Goal: Task Accomplishment & Management: Manage account settings

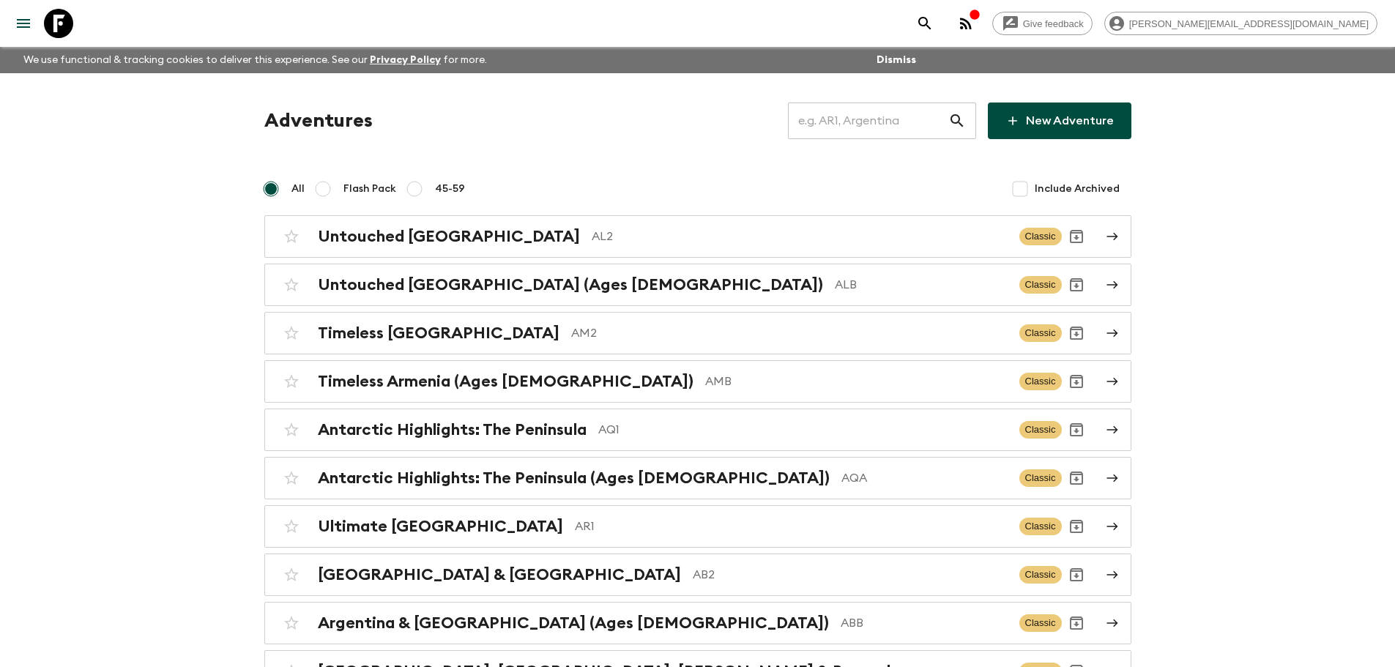
click at [854, 122] on input "text" at bounding box center [868, 120] width 160 height 41
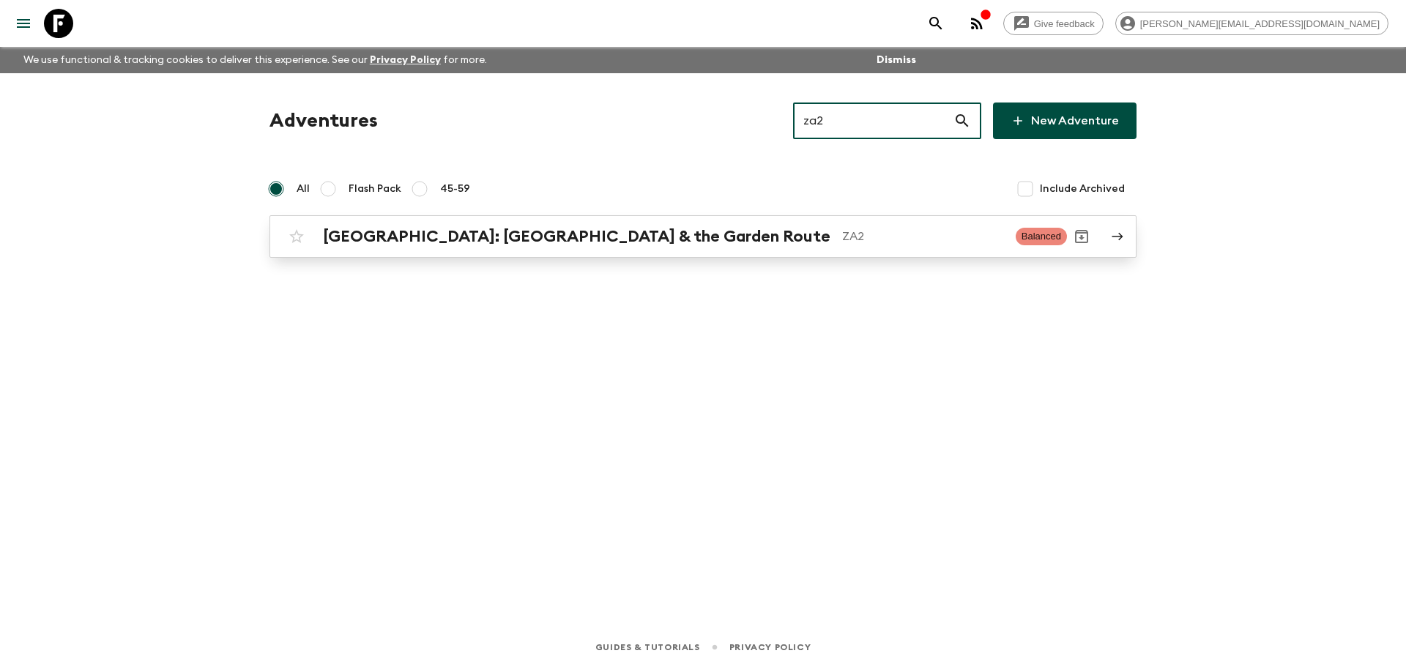
type input "za2"
click at [645, 243] on h2 "[GEOGRAPHIC_DATA]: [GEOGRAPHIC_DATA] & the Garden Route" at bounding box center [576, 236] width 507 height 19
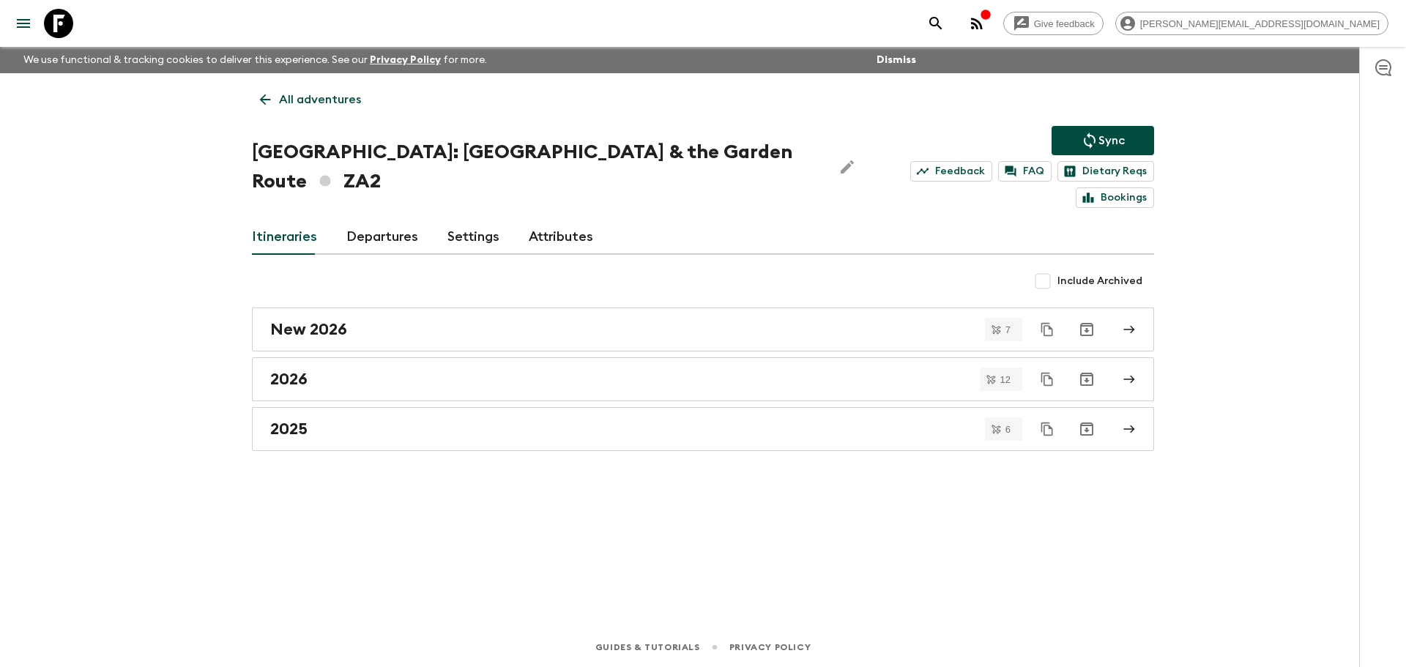
click at [382, 220] on link "Departures" at bounding box center [382, 237] width 72 height 35
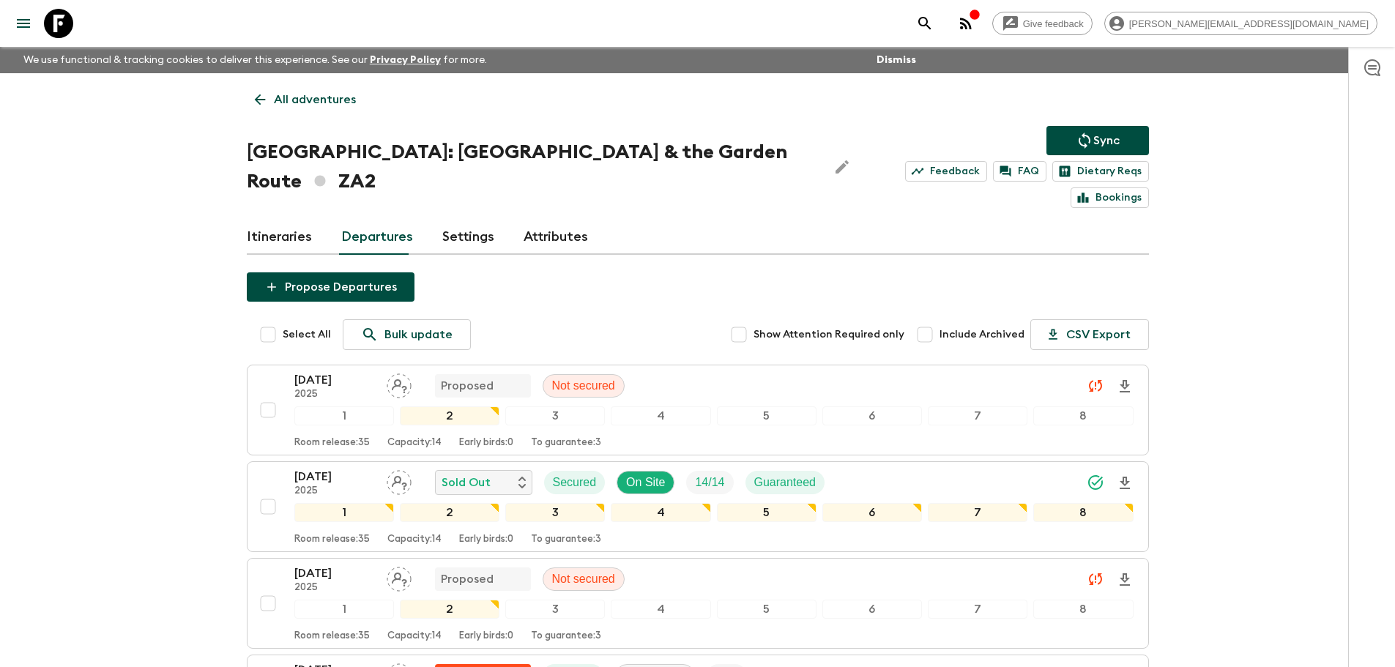
drag, startPoint x: 53, startPoint y: 20, endPoint x: 214, endPoint y: 30, distance: 161.4
click at [53, 20] on icon at bounding box center [58, 23] width 29 height 29
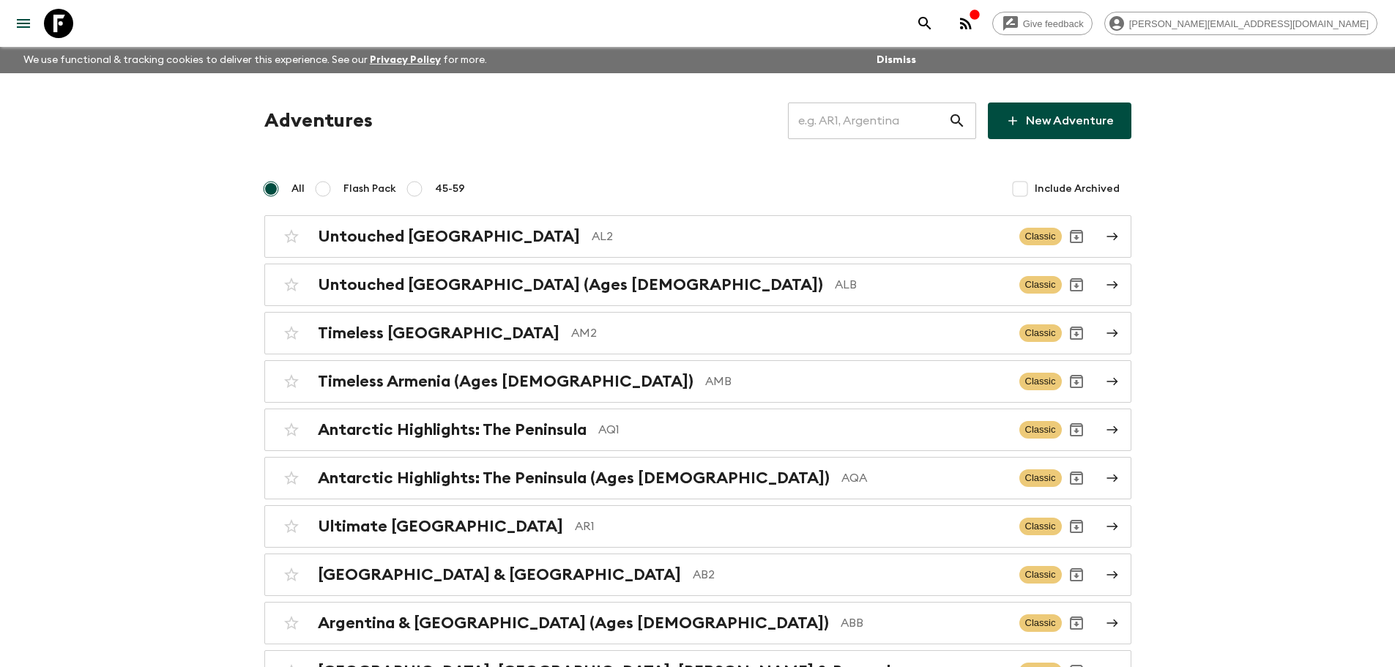
click at [853, 118] on input "text" at bounding box center [868, 120] width 160 height 41
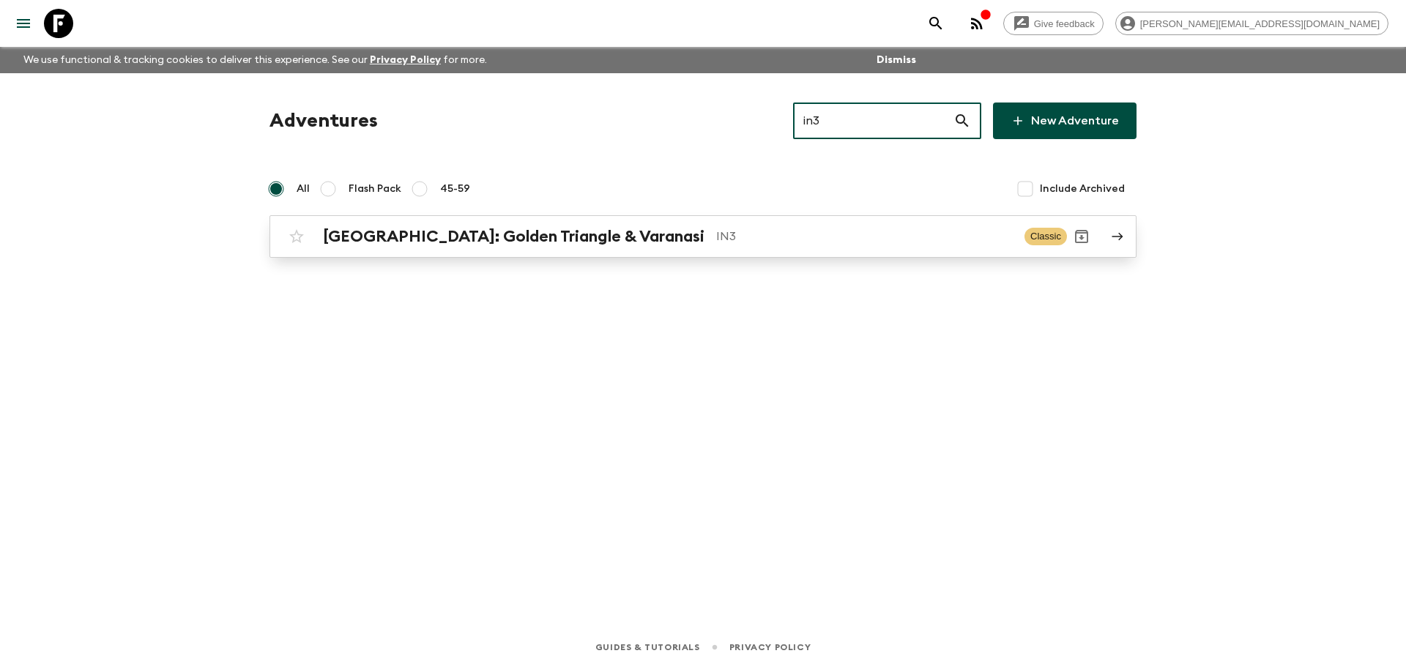
type input "in3"
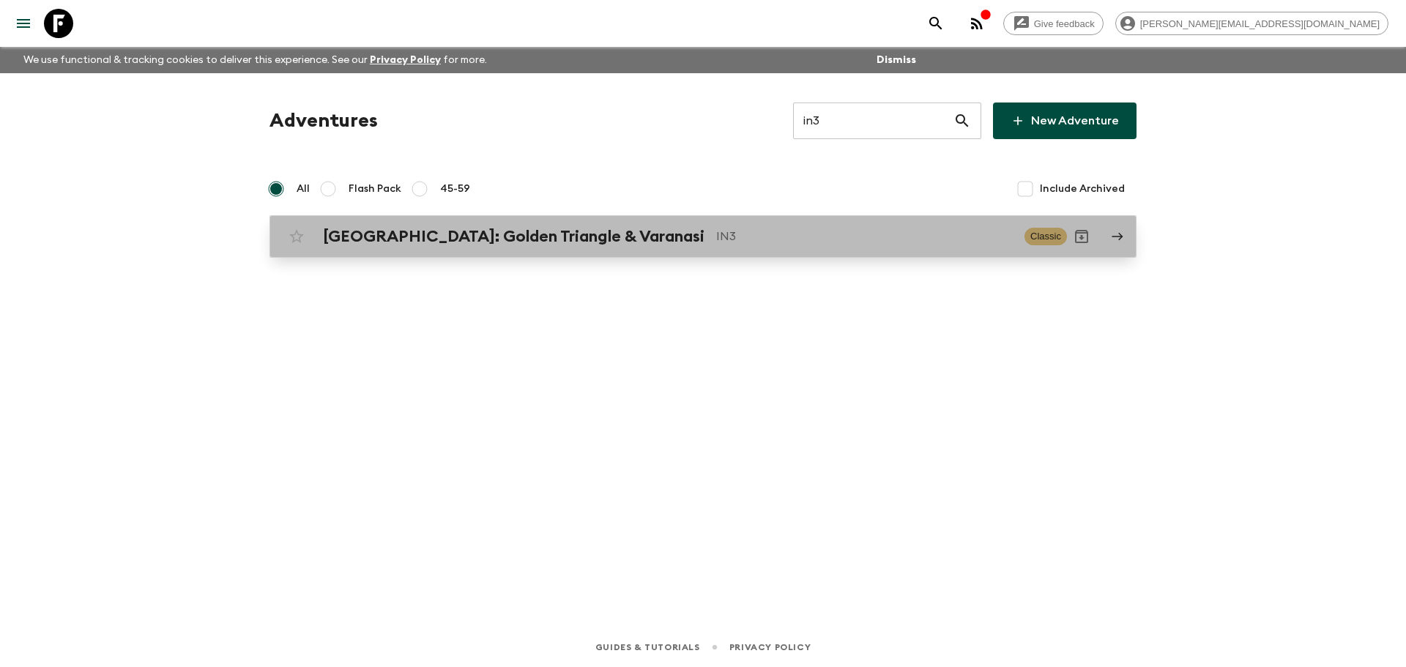
click at [760, 238] on p "IN3" at bounding box center [864, 237] width 297 height 18
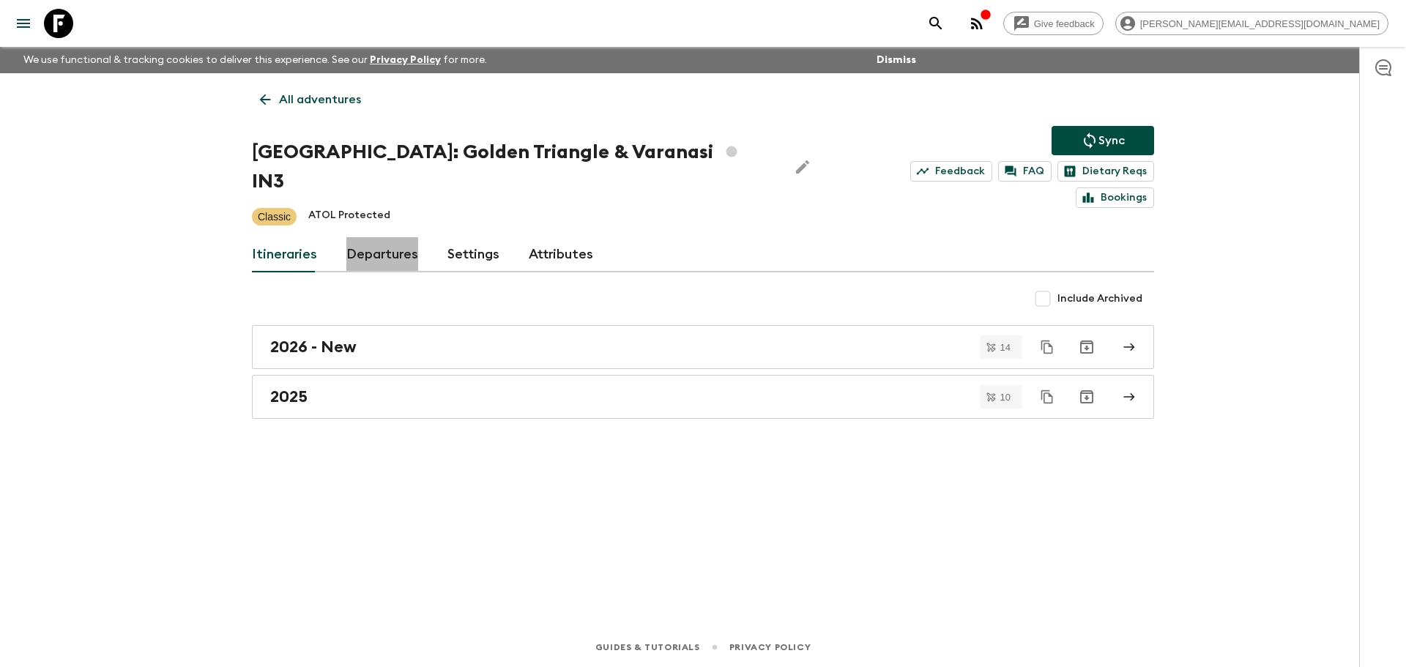
click at [364, 237] on link "Departures" at bounding box center [382, 254] width 72 height 35
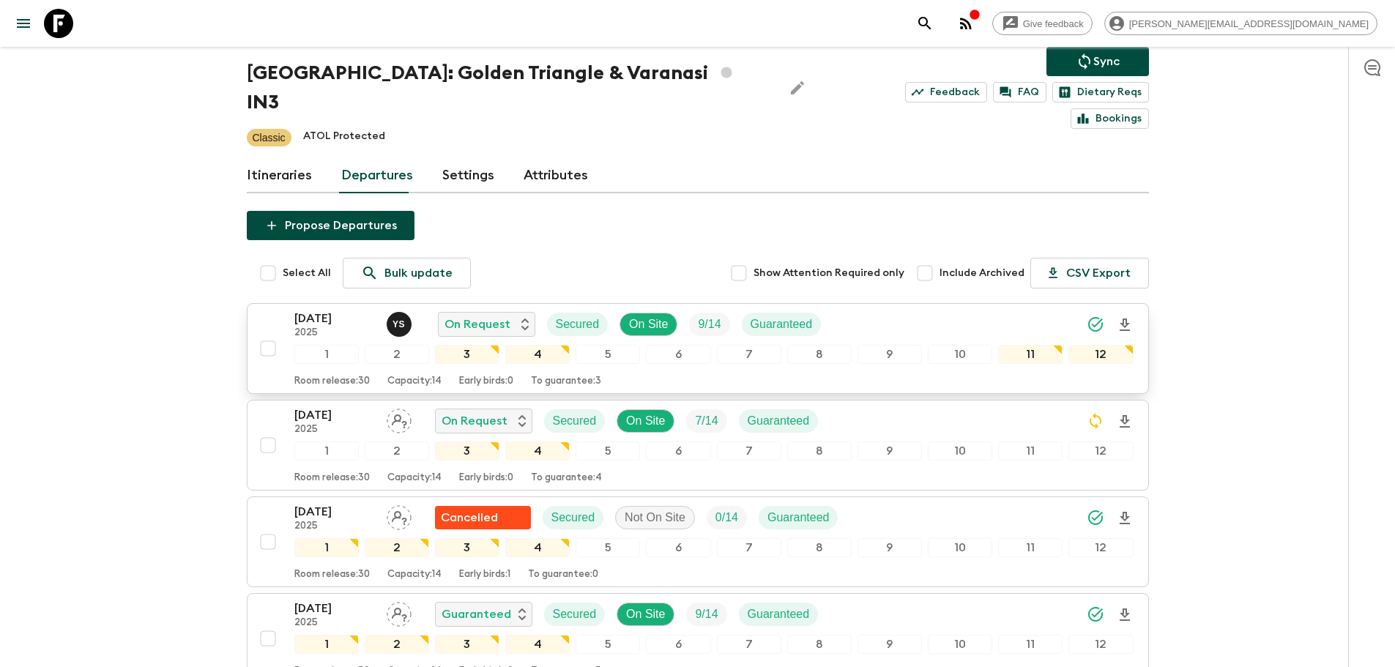
scroll to position [72, 0]
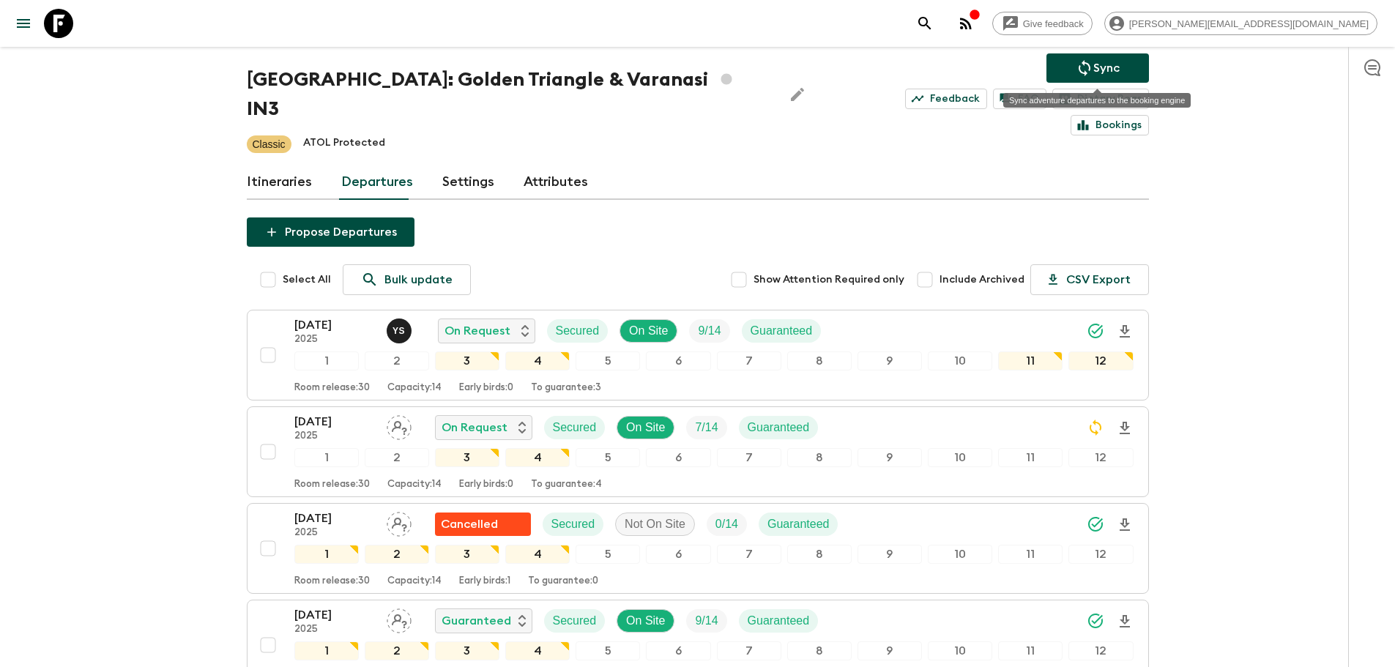
click at [1093, 71] on p "Sync" at bounding box center [1106, 68] width 26 height 18
drag, startPoint x: 67, startPoint y: 15, endPoint x: 99, endPoint y: 19, distance: 31.8
click at [67, 15] on icon at bounding box center [58, 23] width 29 height 29
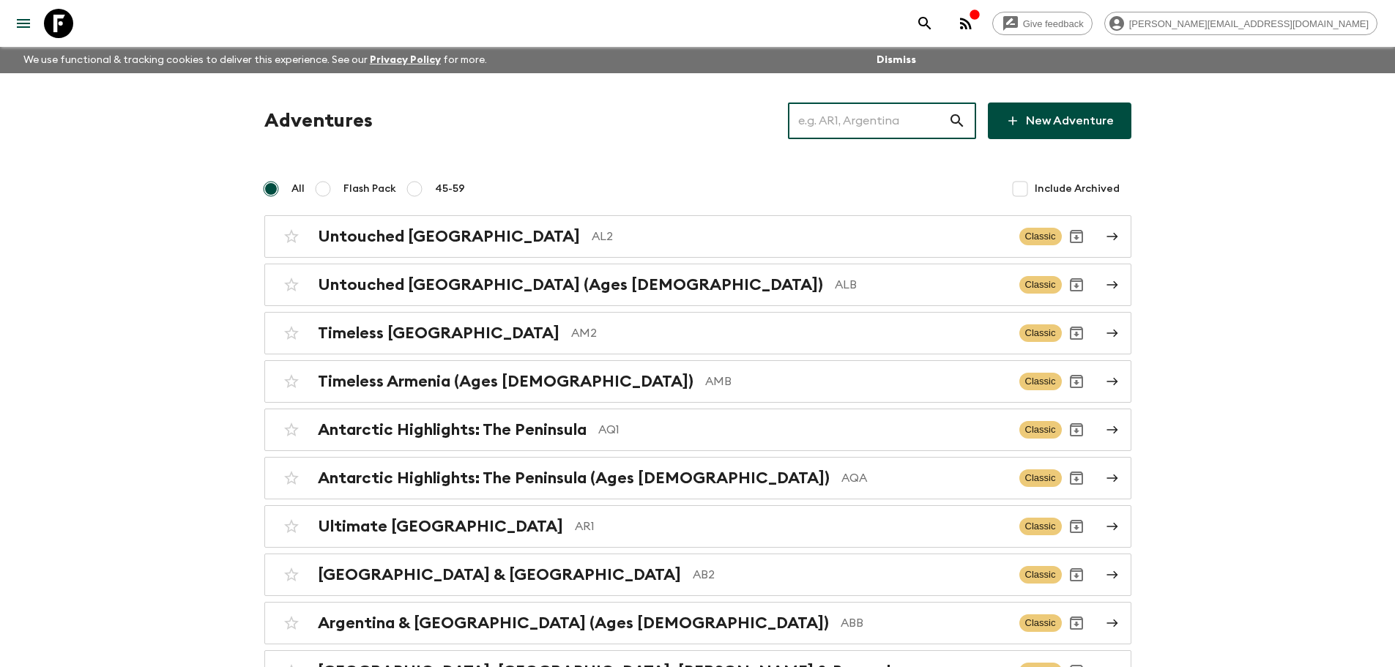
click at [882, 110] on input "text" at bounding box center [868, 120] width 160 height 41
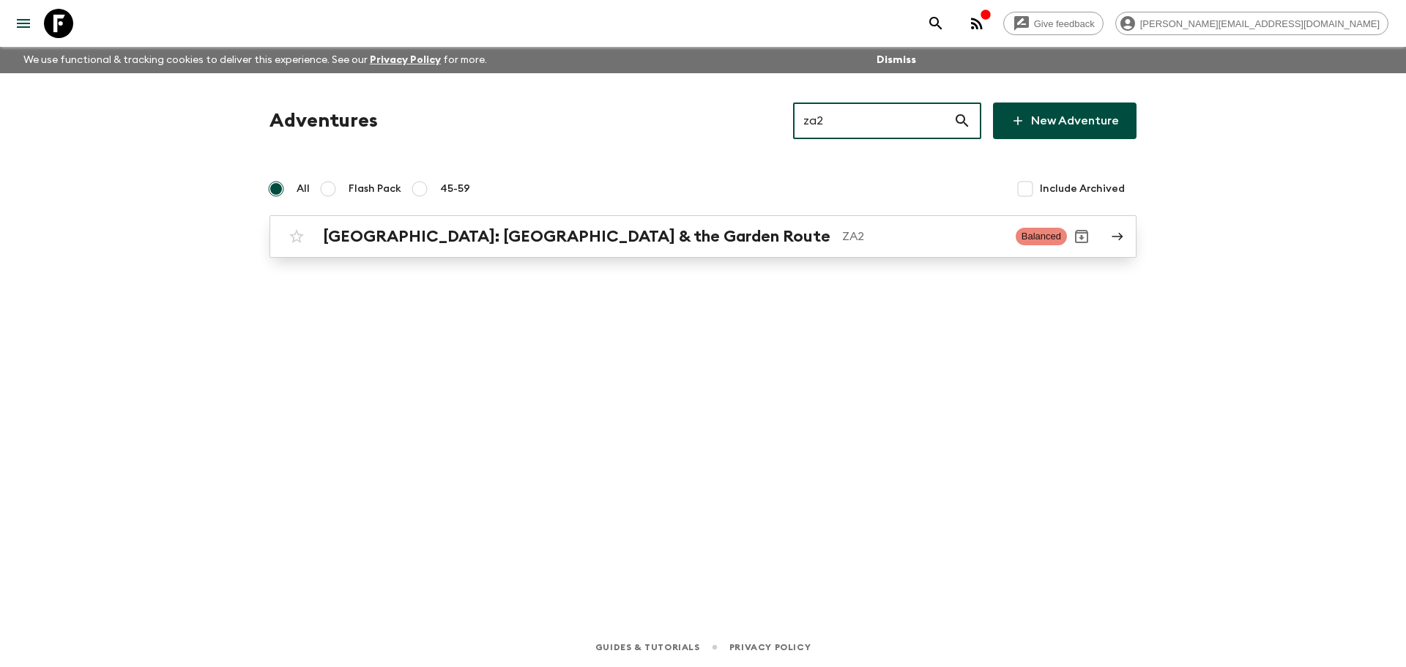
type input "za2"
click at [659, 245] on h2 "[GEOGRAPHIC_DATA]: [GEOGRAPHIC_DATA] & the Garden Route" at bounding box center [576, 236] width 507 height 19
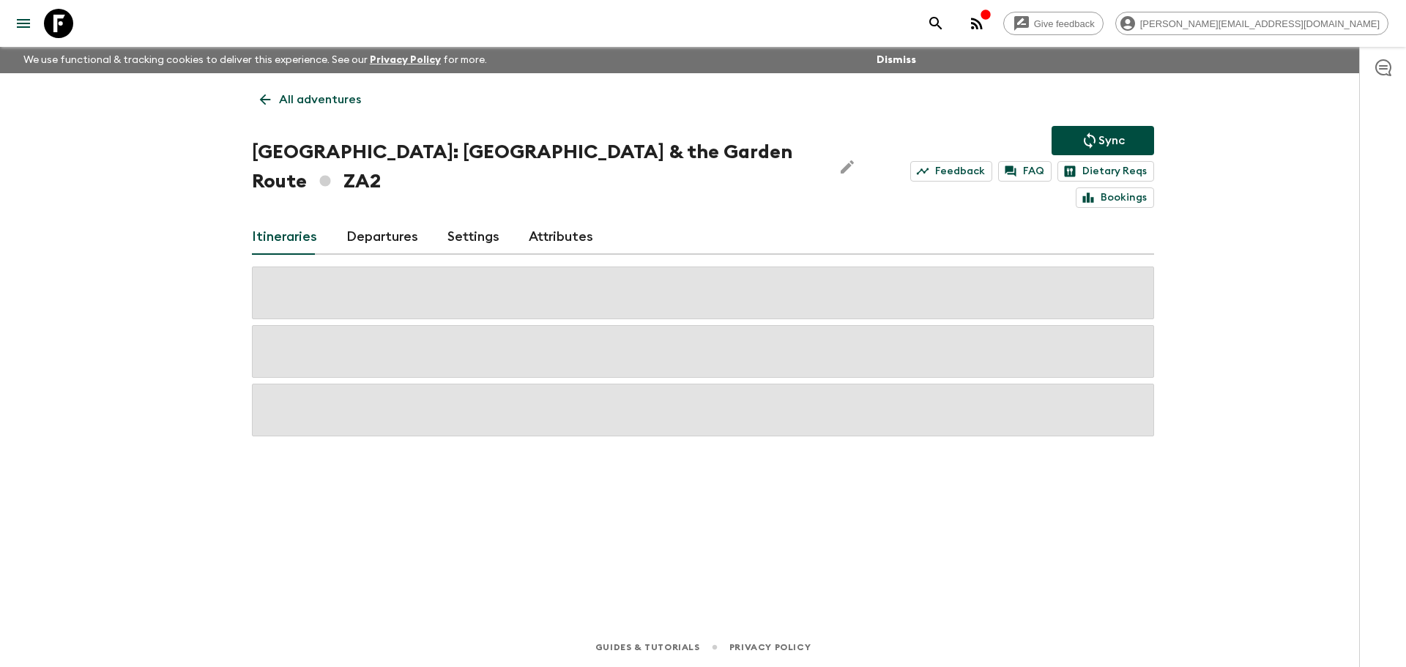
click at [365, 220] on link "Departures" at bounding box center [382, 237] width 72 height 35
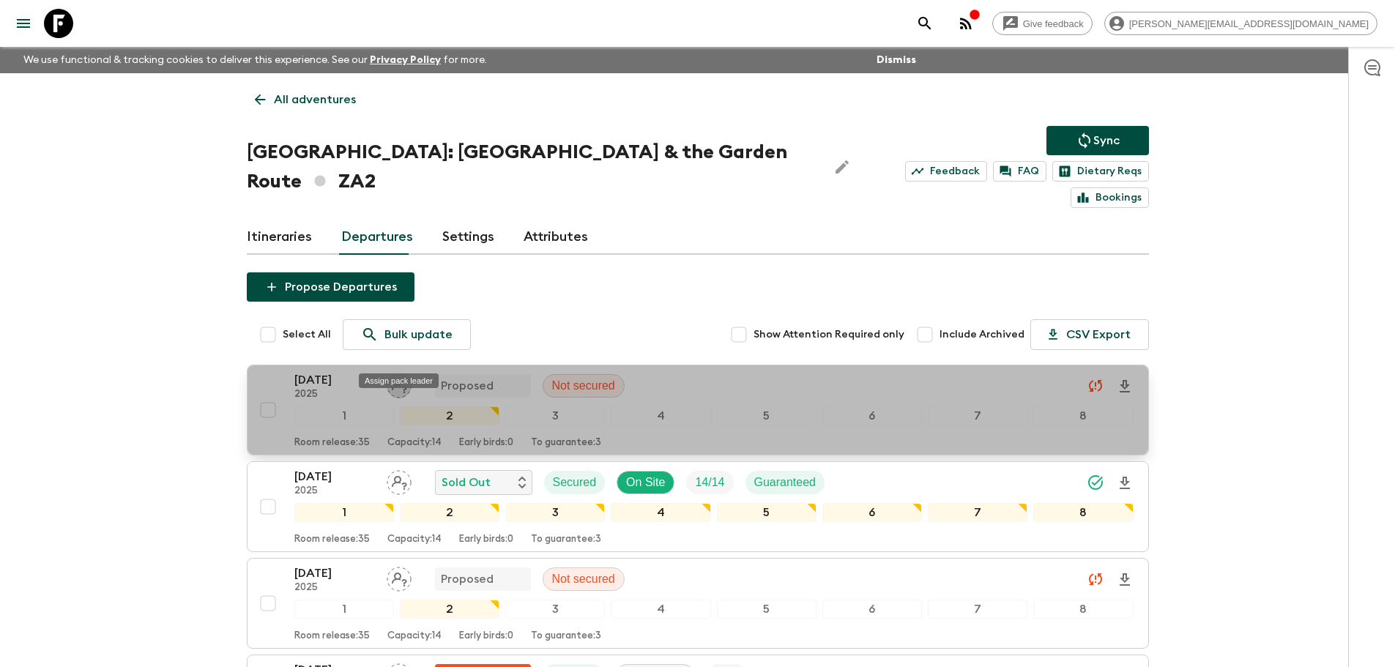
click at [398, 373] on icon "Assign pack leader" at bounding box center [399, 385] width 25 height 25
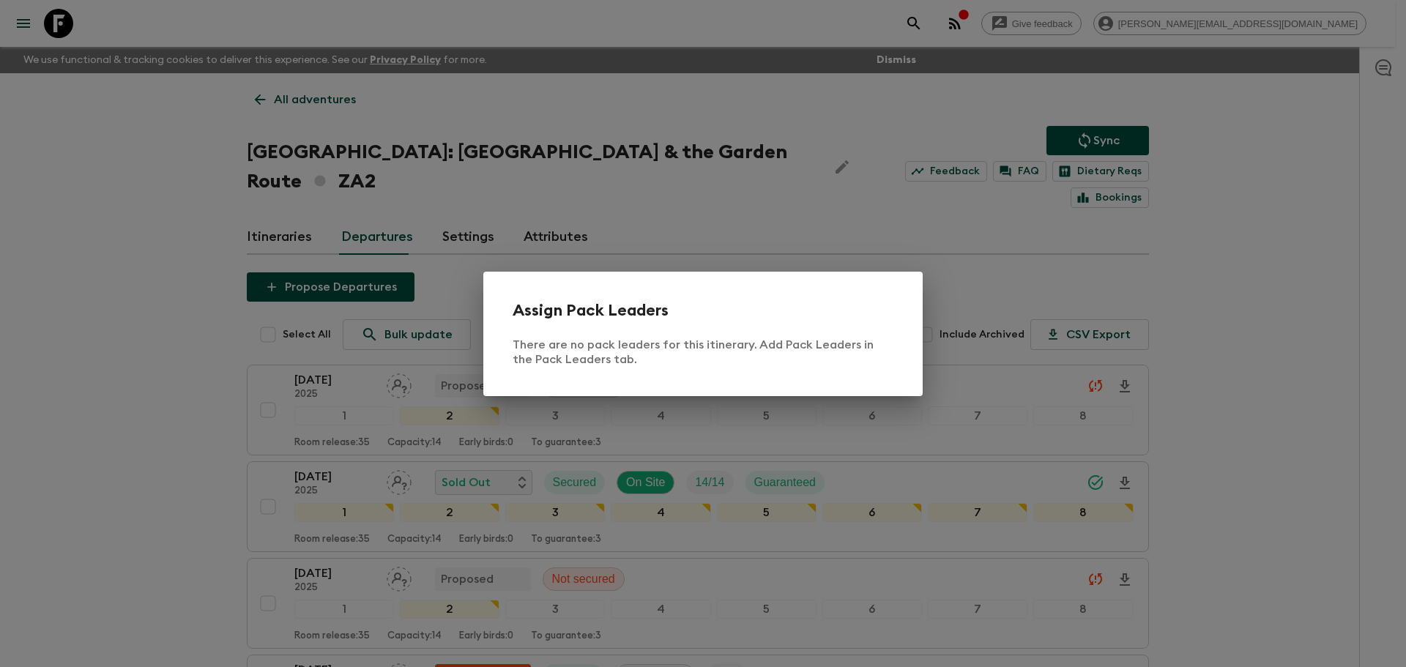
click at [138, 288] on div "Assign Pack Leaders There are no pack leaders for this itinerary. Add Pack Lead…" at bounding box center [703, 333] width 1406 height 667
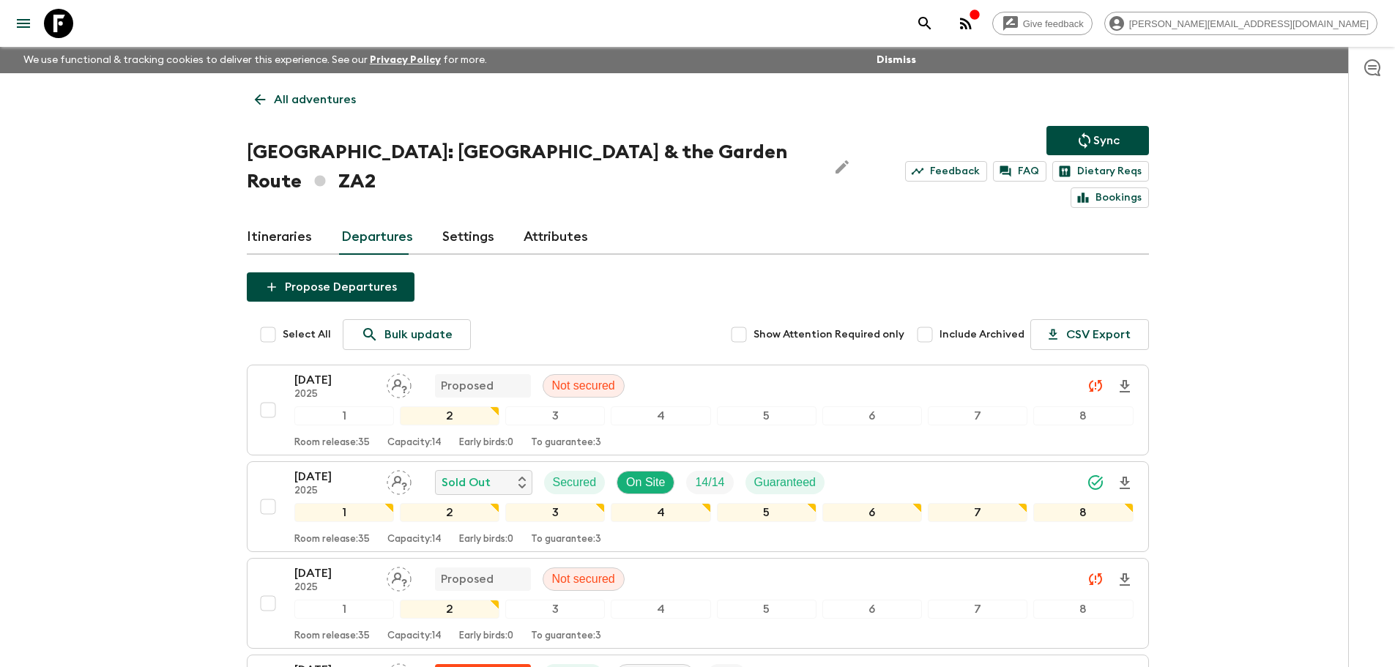
click at [317, 112] on link "All adventures" at bounding box center [305, 99] width 117 height 29
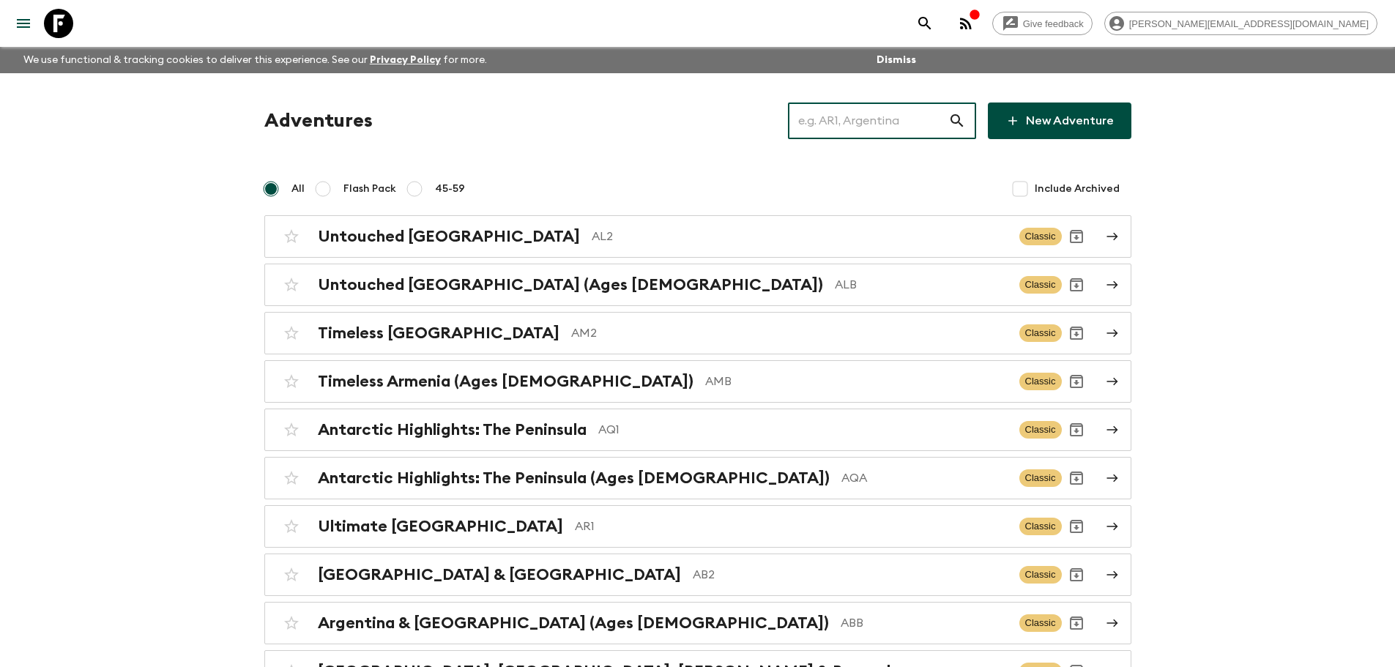
click at [915, 129] on input "text" at bounding box center [868, 120] width 160 height 41
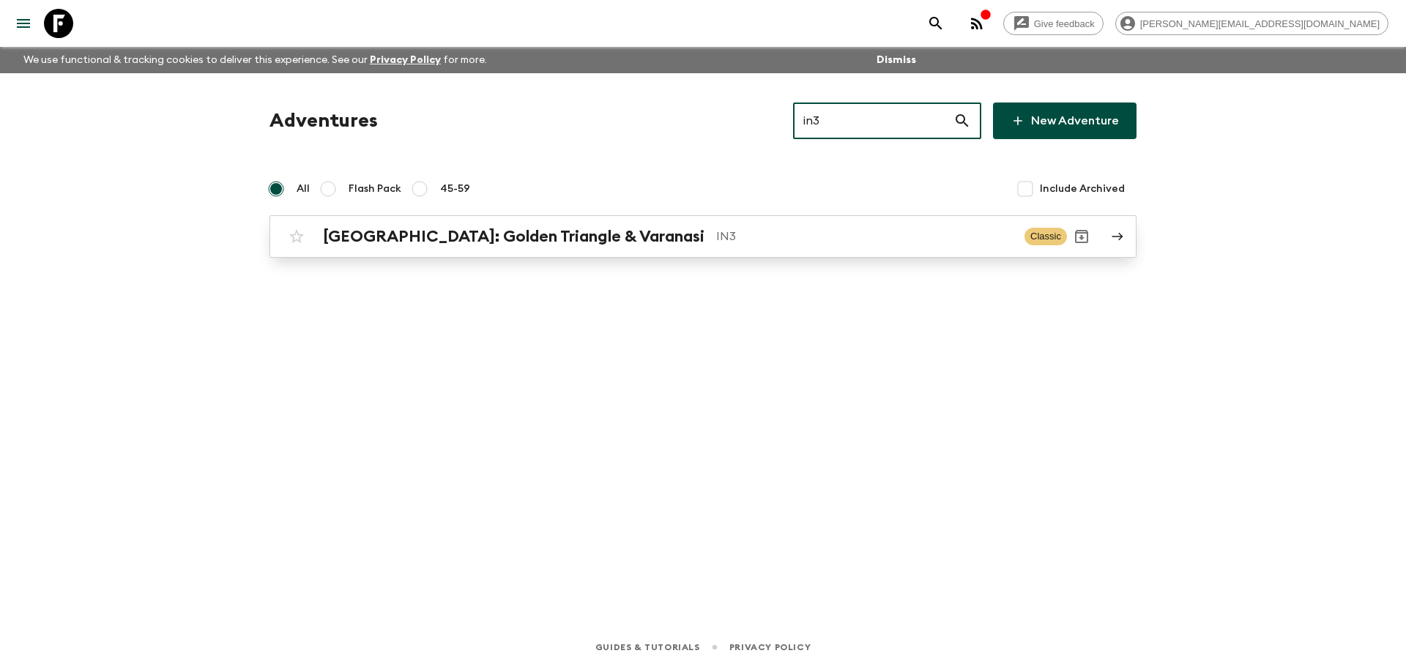
type input "in3"
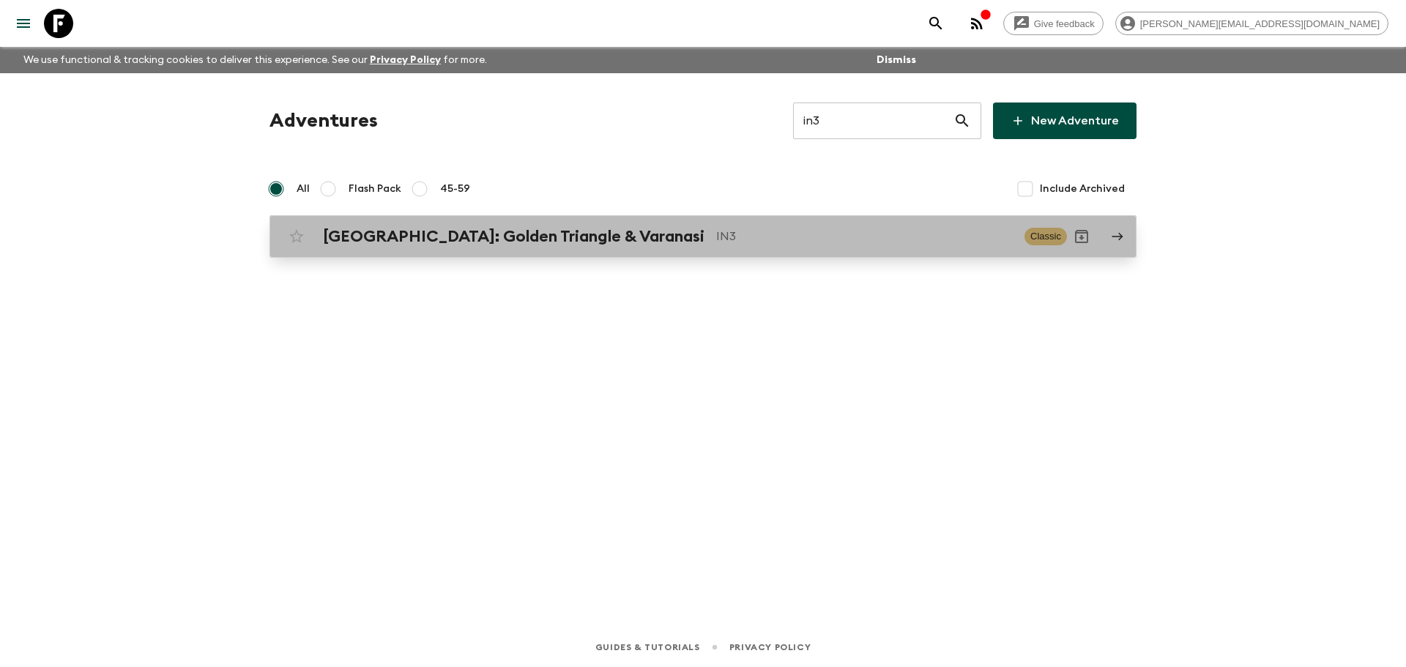
click at [755, 242] on p "IN3" at bounding box center [864, 237] width 297 height 18
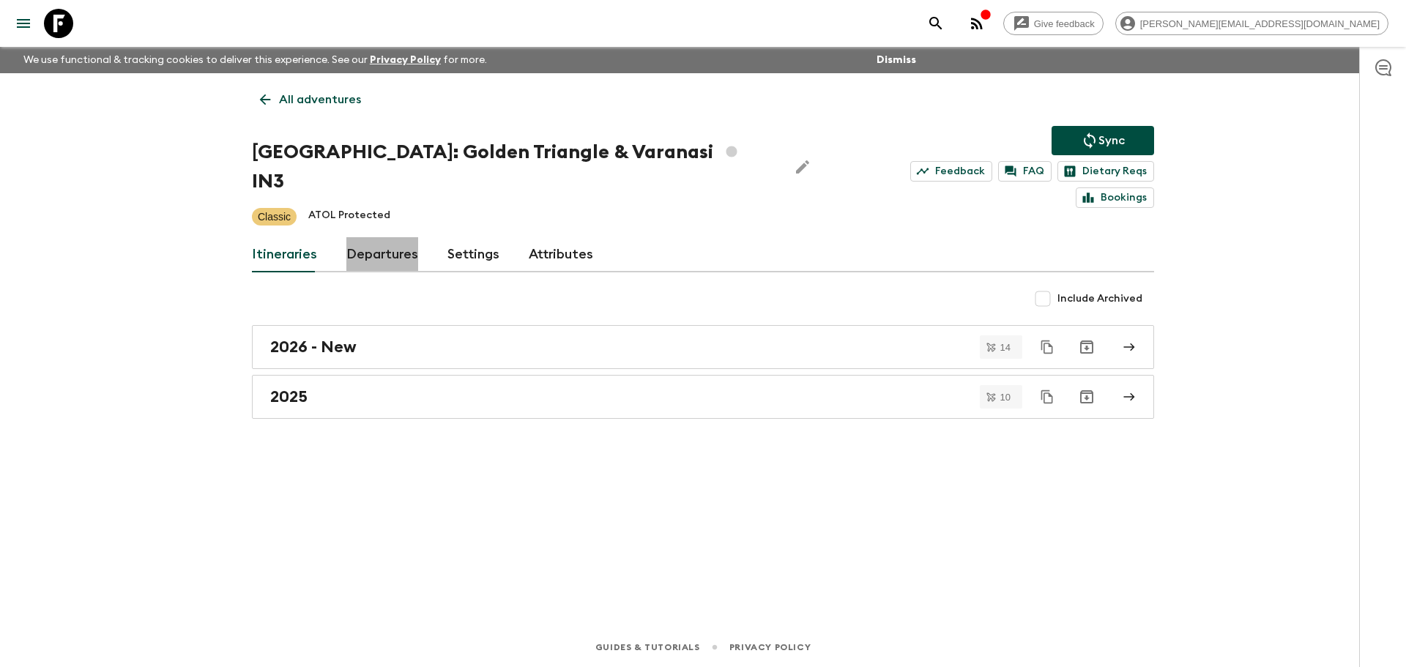
click at [402, 239] on link "Departures" at bounding box center [382, 254] width 72 height 35
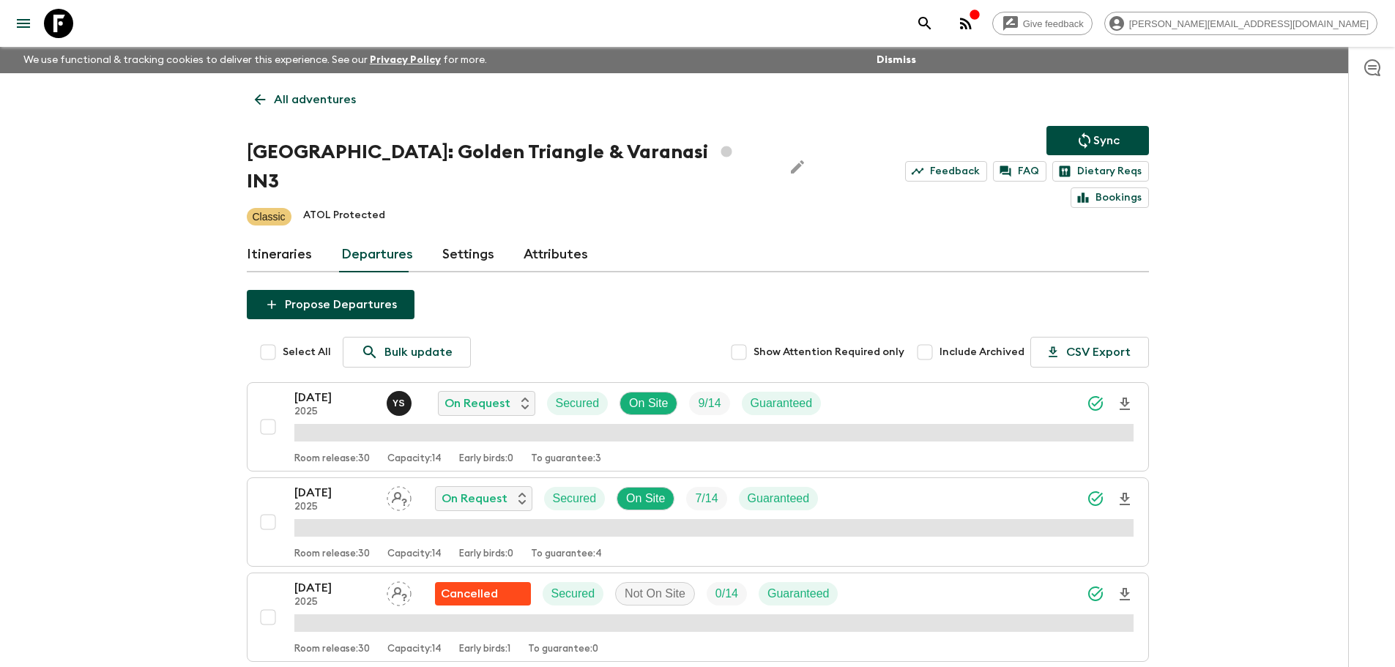
scroll to position [3, 0]
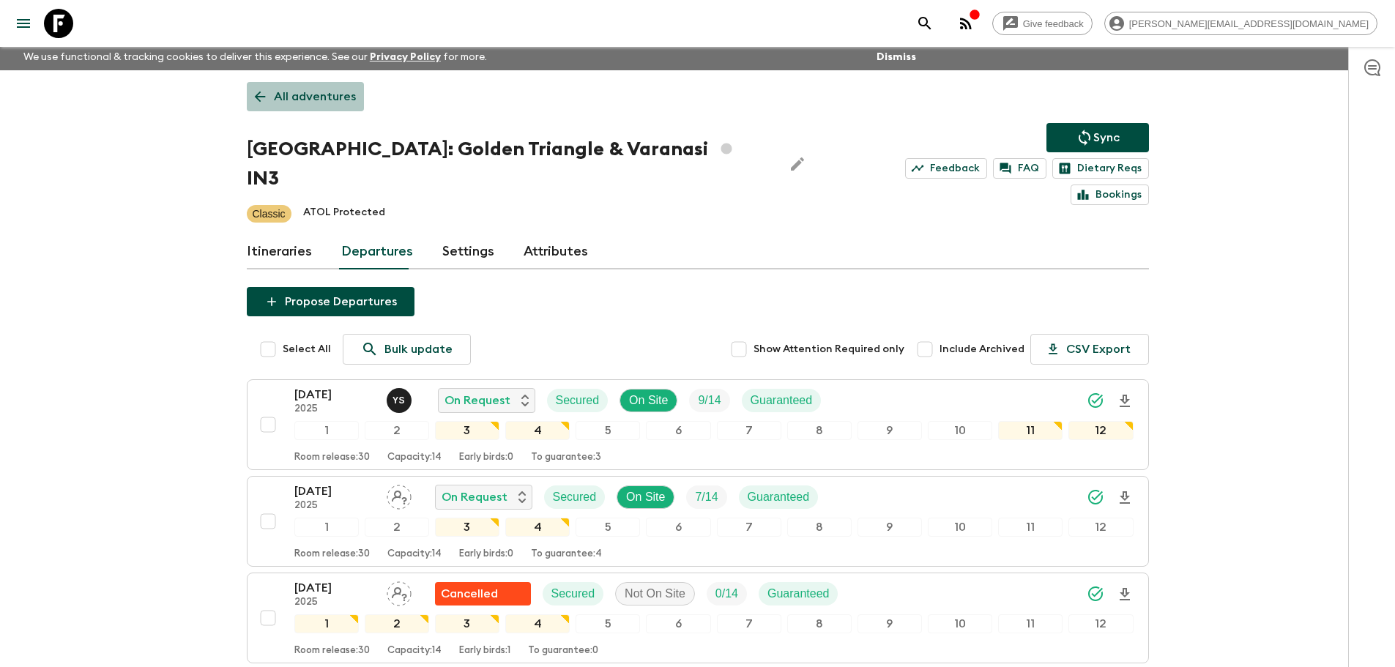
click at [316, 99] on p "All adventures" at bounding box center [315, 97] width 82 height 18
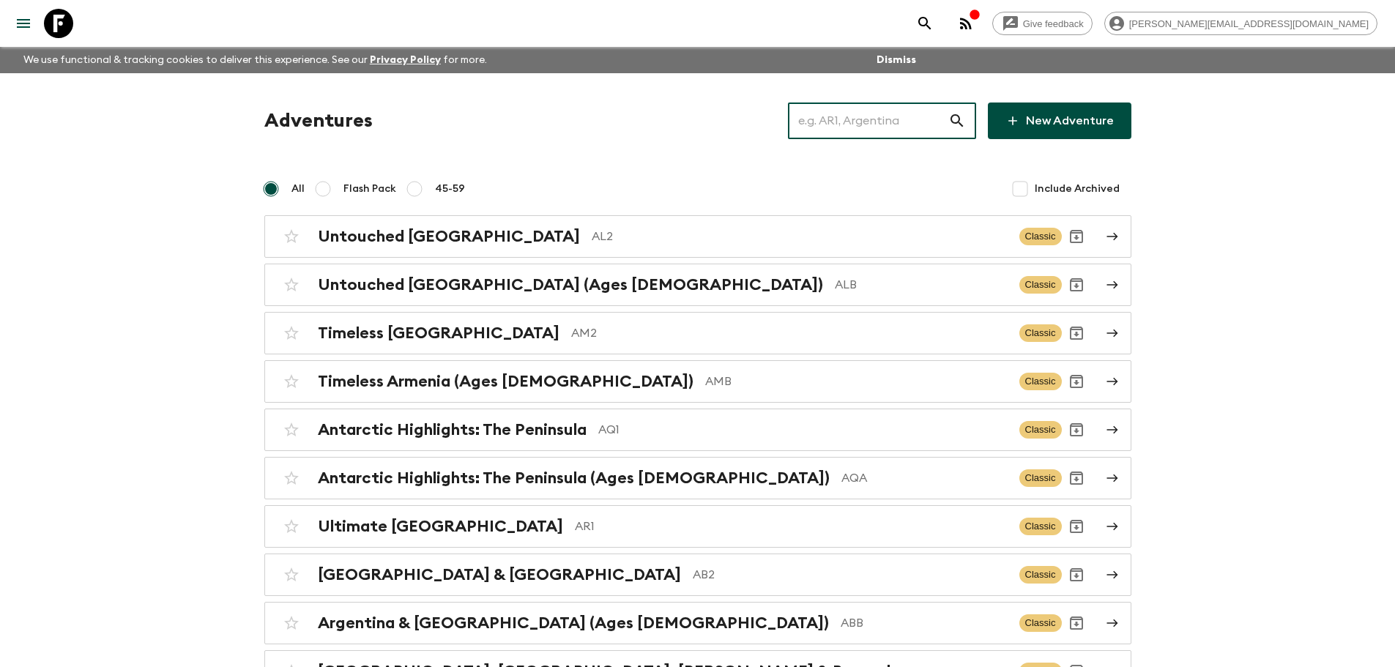
click at [859, 122] on input "text" at bounding box center [868, 120] width 160 height 41
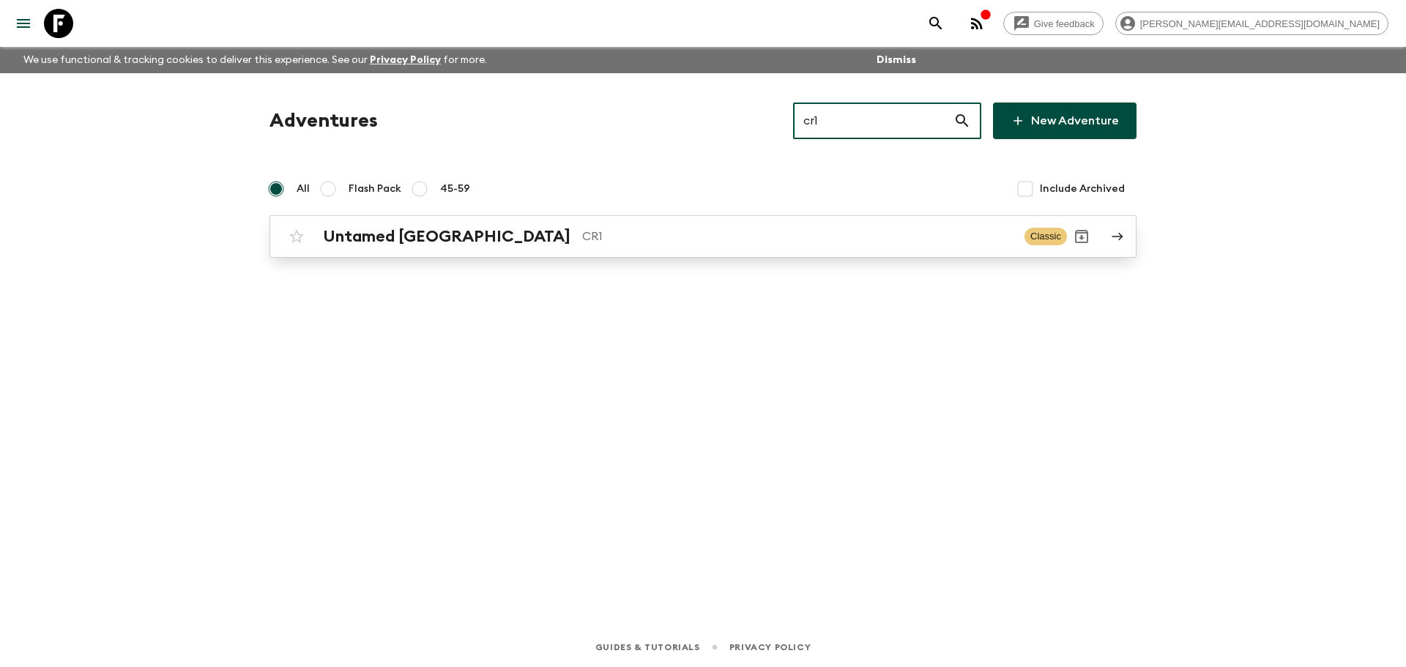
type input "cr1"
click at [625, 226] on div "Untamed [GEOGRAPHIC_DATA] CR1 Classic" at bounding box center [674, 236] width 785 height 29
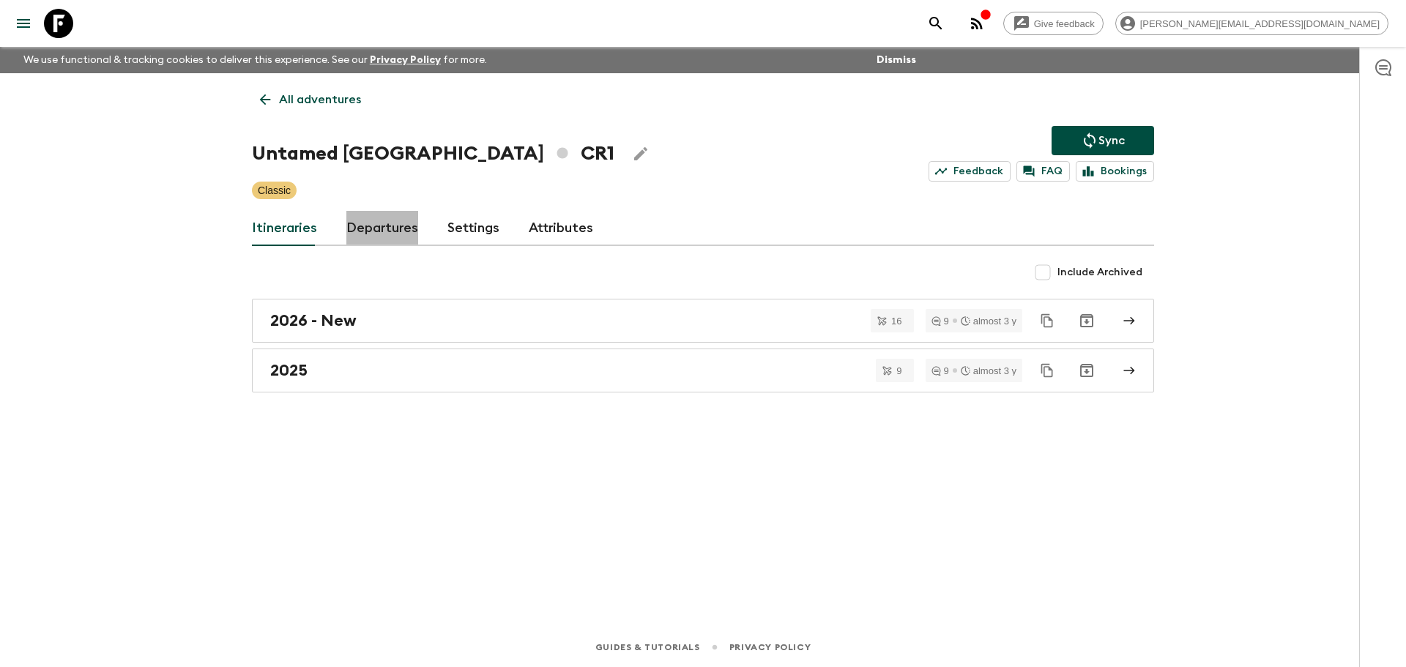
click at [395, 228] on link "Departures" at bounding box center [382, 228] width 72 height 35
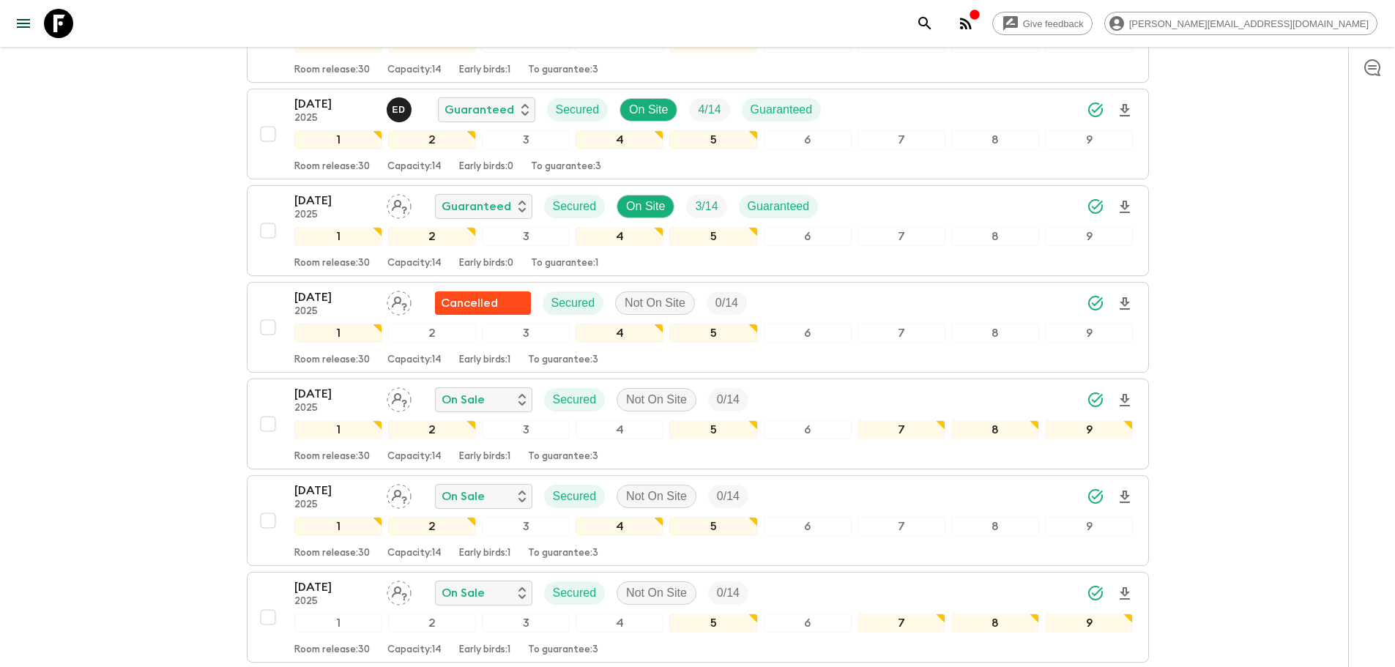
scroll to position [766, 0]
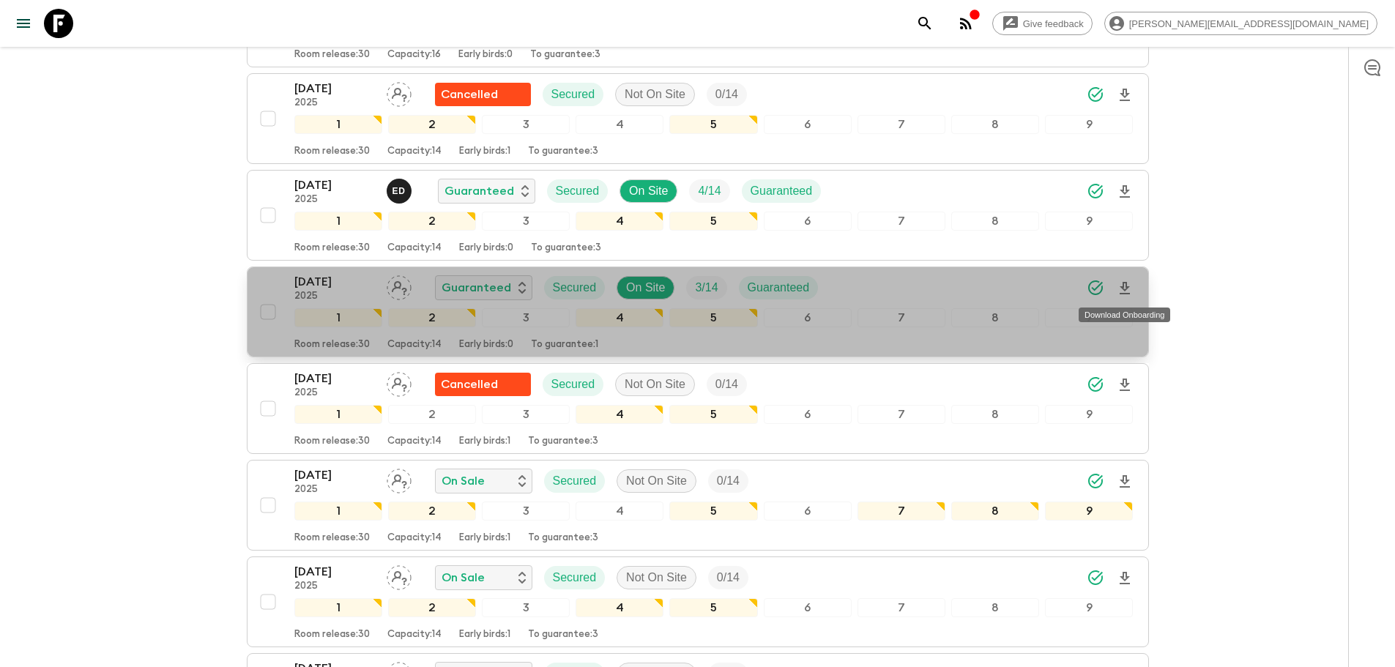
click at [1127, 287] on icon "Download Onboarding" at bounding box center [1125, 288] width 10 height 12
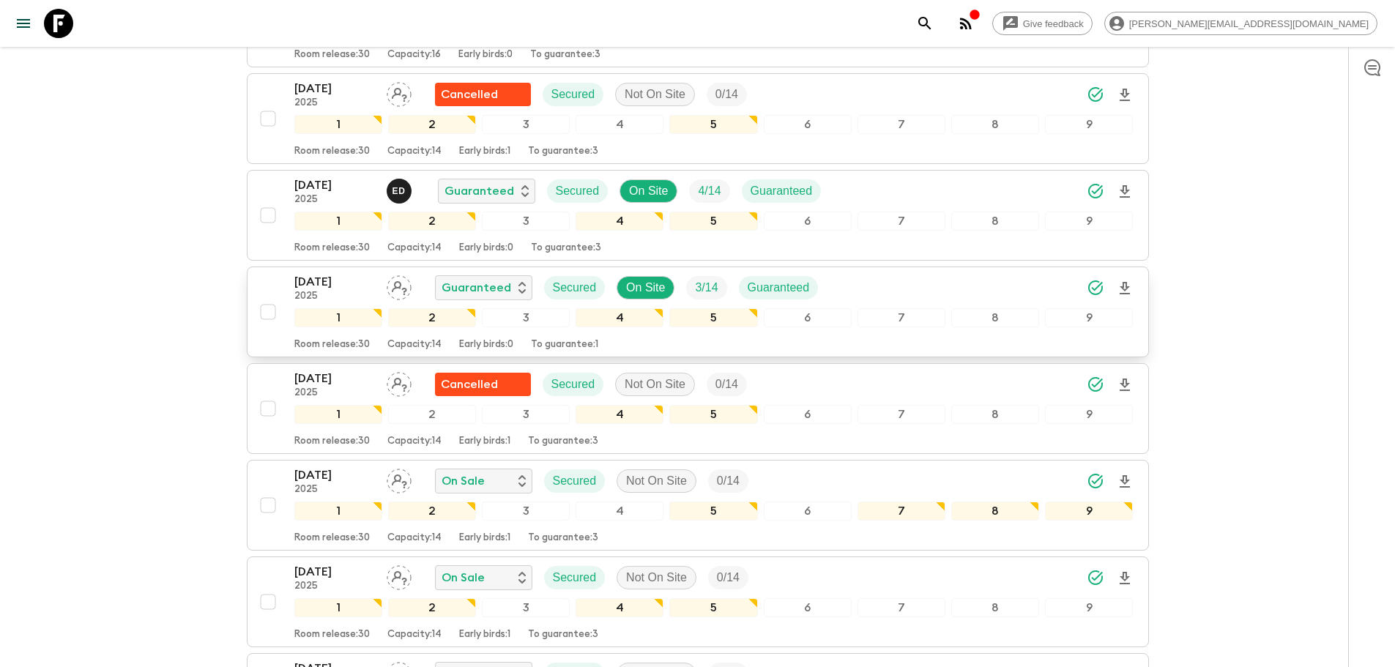
click at [92, 10] on div "Give feedback [PERSON_NAME][EMAIL_ADDRESS][DOMAIN_NAME]" at bounding box center [697, 23] width 1395 height 47
click at [61, 15] on icon at bounding box center [58, 23] width 29 height 29
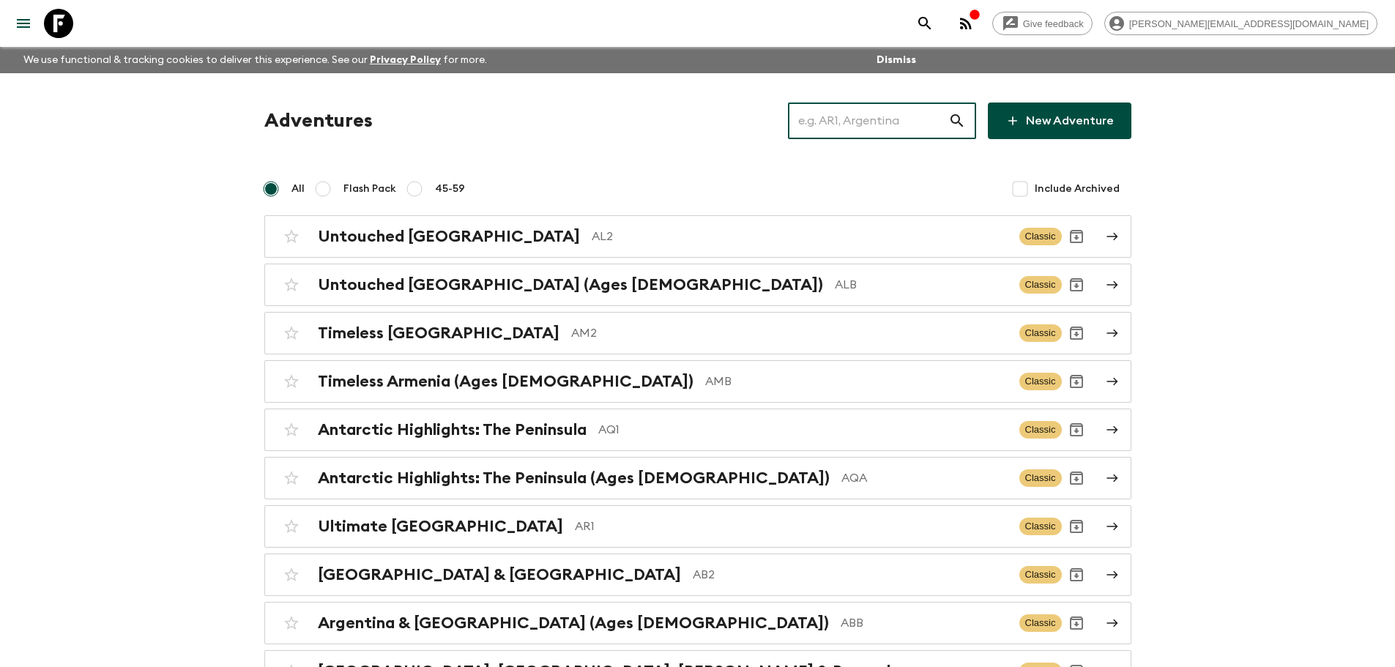
click at [946, 130] on input "text" at bounding box center [868, 120] width 160 height 41
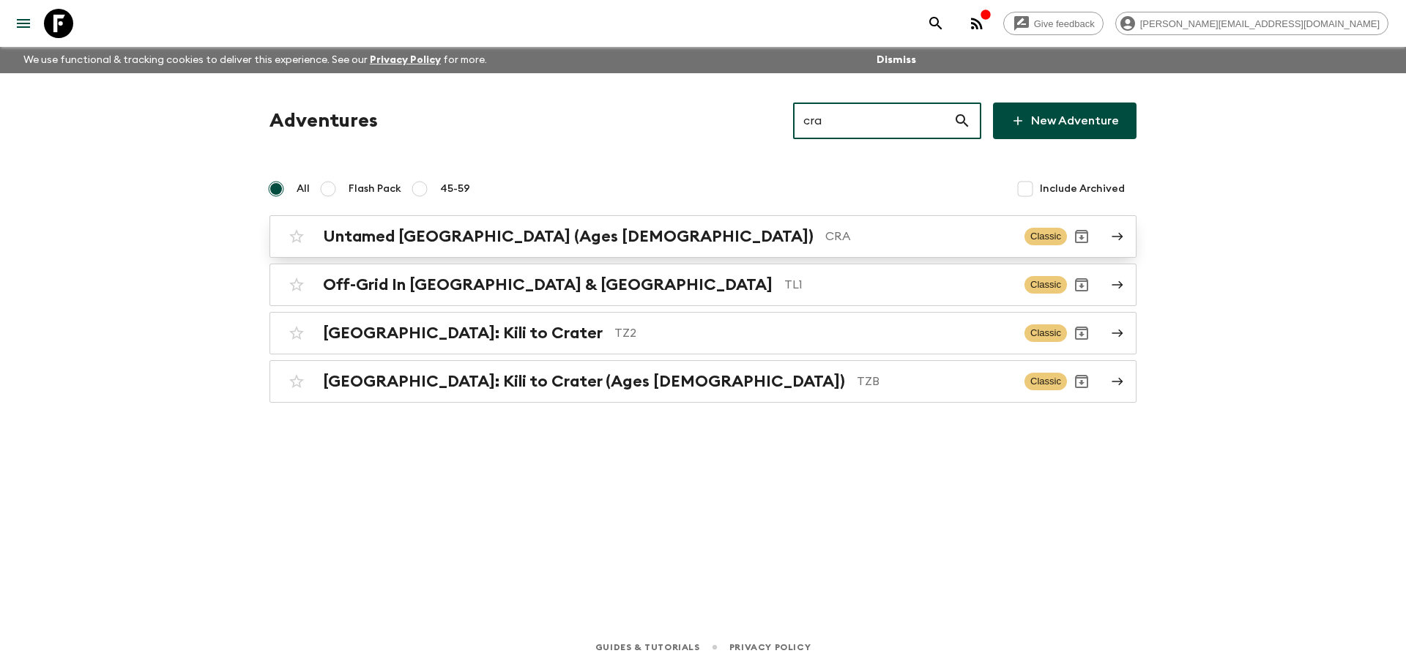
type input "cra"
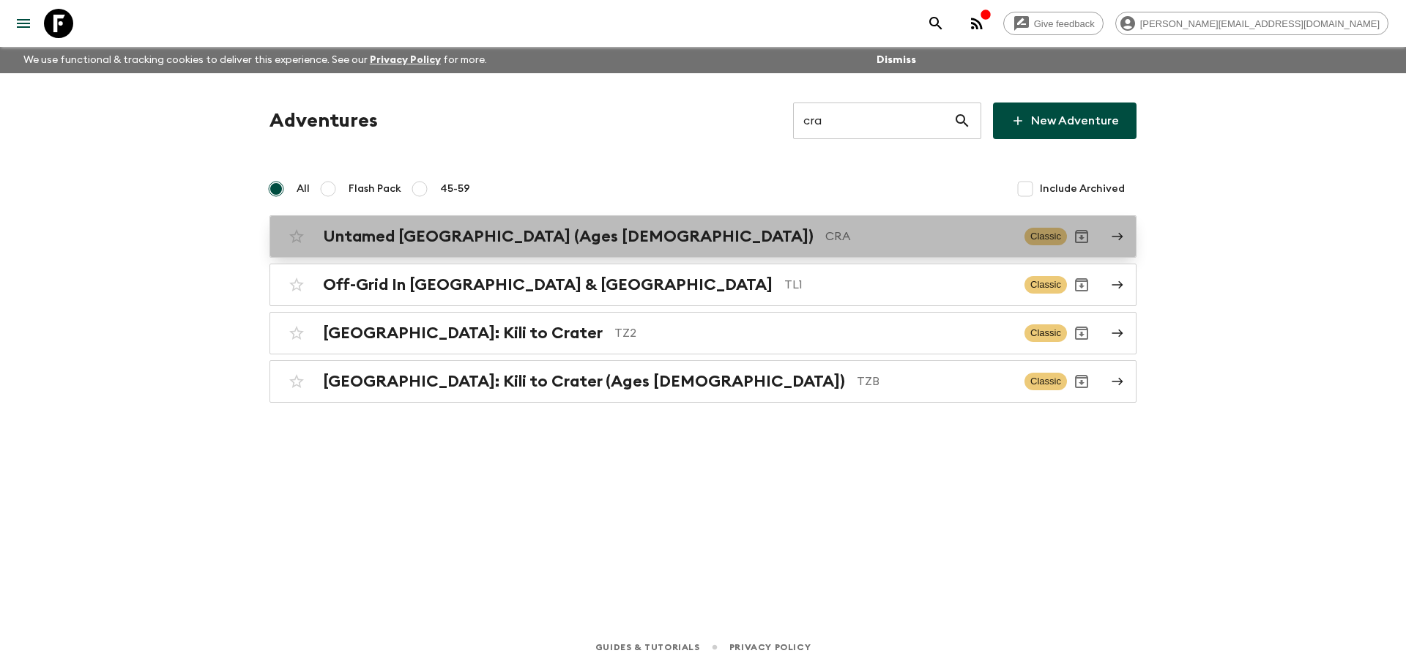
click at [732, 253] on link "Untamed [GEOGRAPHIC_DATA] (Ages [DEMOGRAPHIC_DATA]) CRA Classic" at bounding box center [702, 236] width 867 height 42
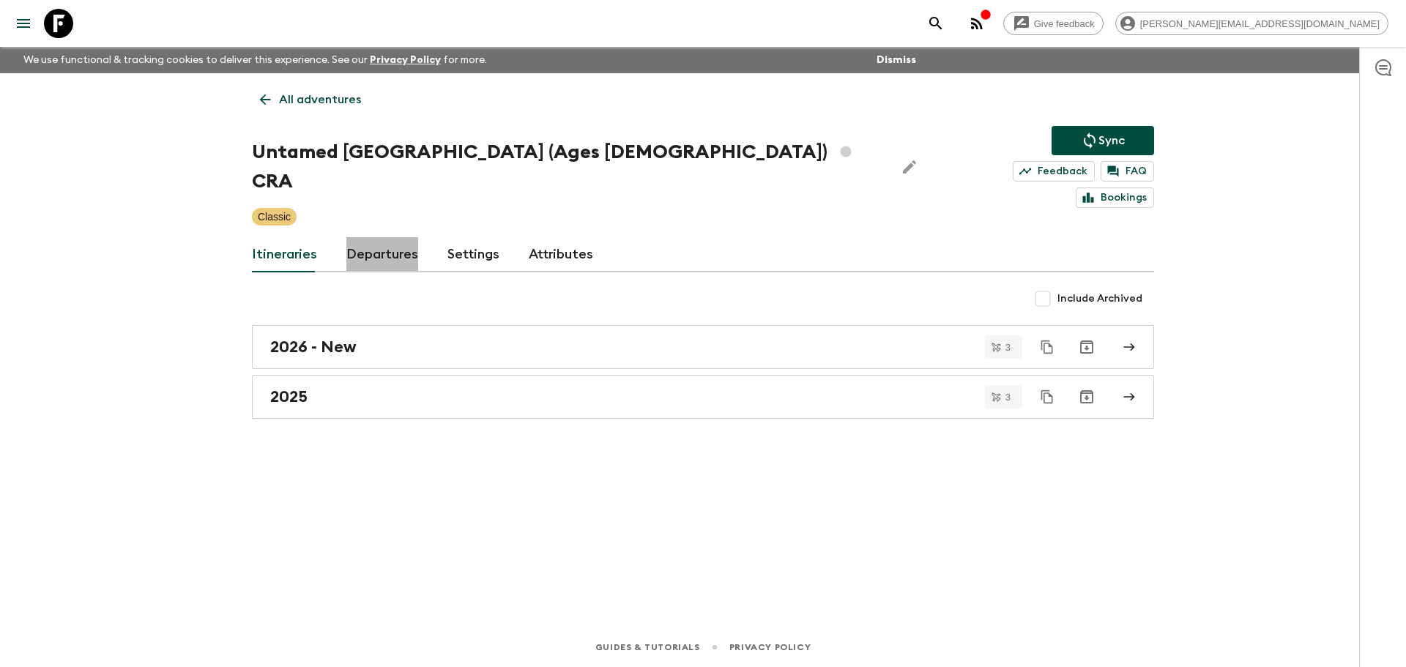
click at [366, 237] on link "Departures" at bounding box center [382, 254] width 72 height 35
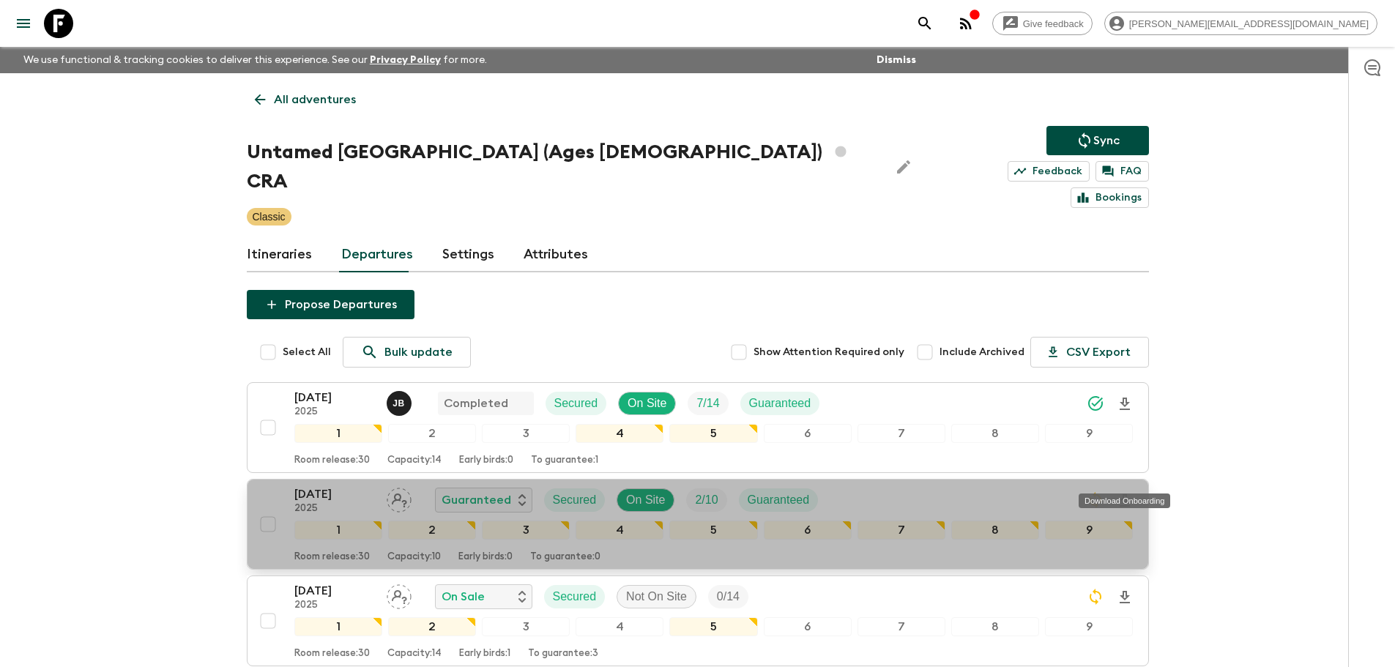
click at [1130, 492] on icon "Download Onboarding" at bounding box center [1125, 501] width 18 height 18
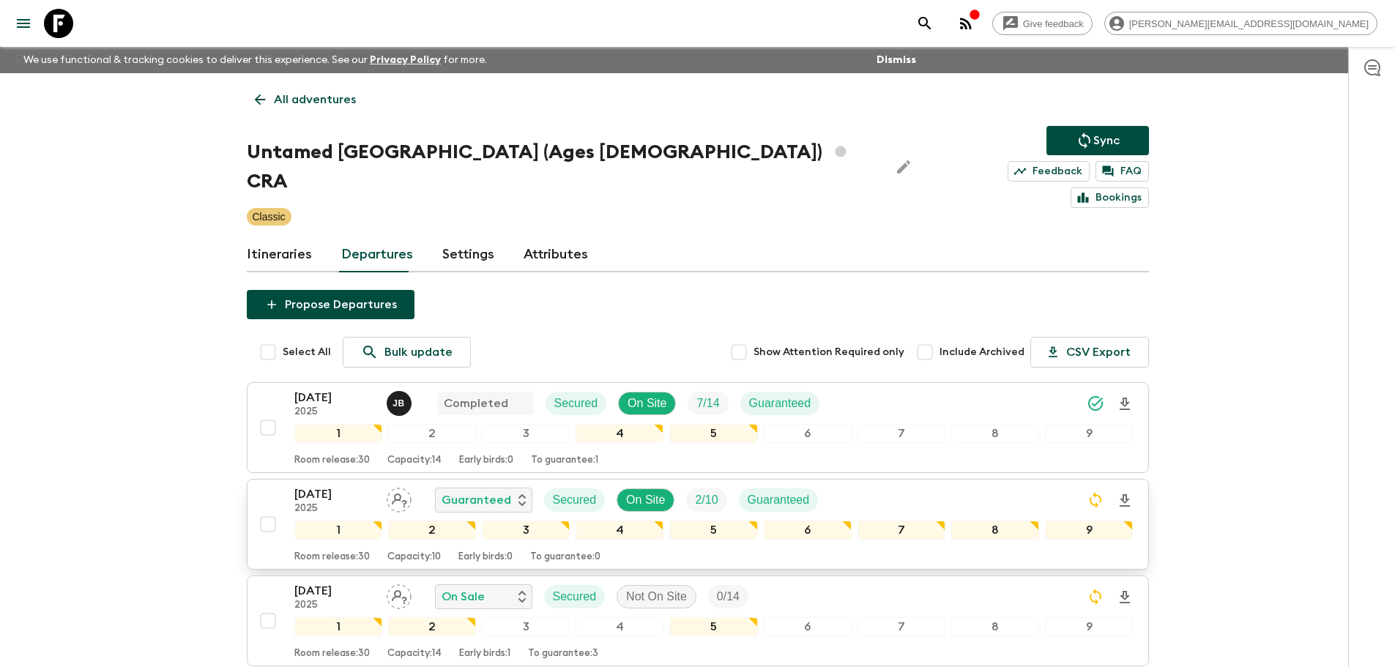
click at [56, 34] on icon at bounding box center [58, 23] width 29 height 29
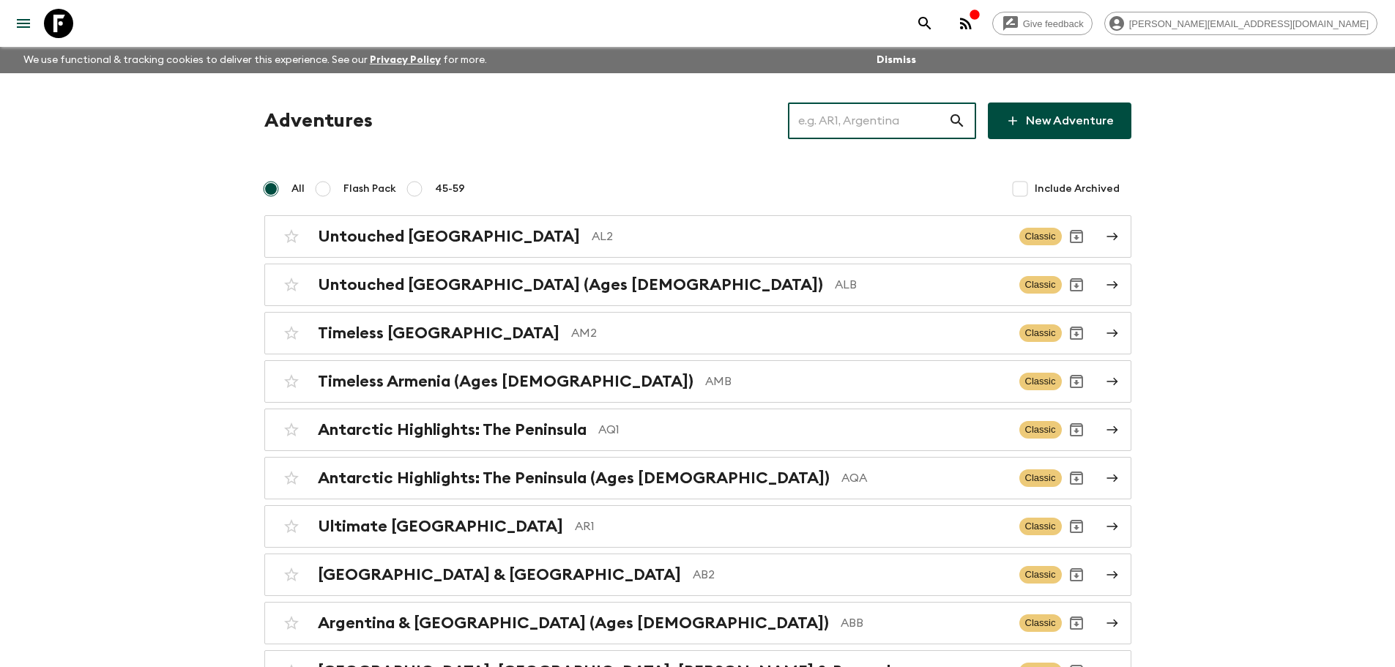
click at [862, 120] on input "text" at bounding box center [868, 120] width 160 height 41
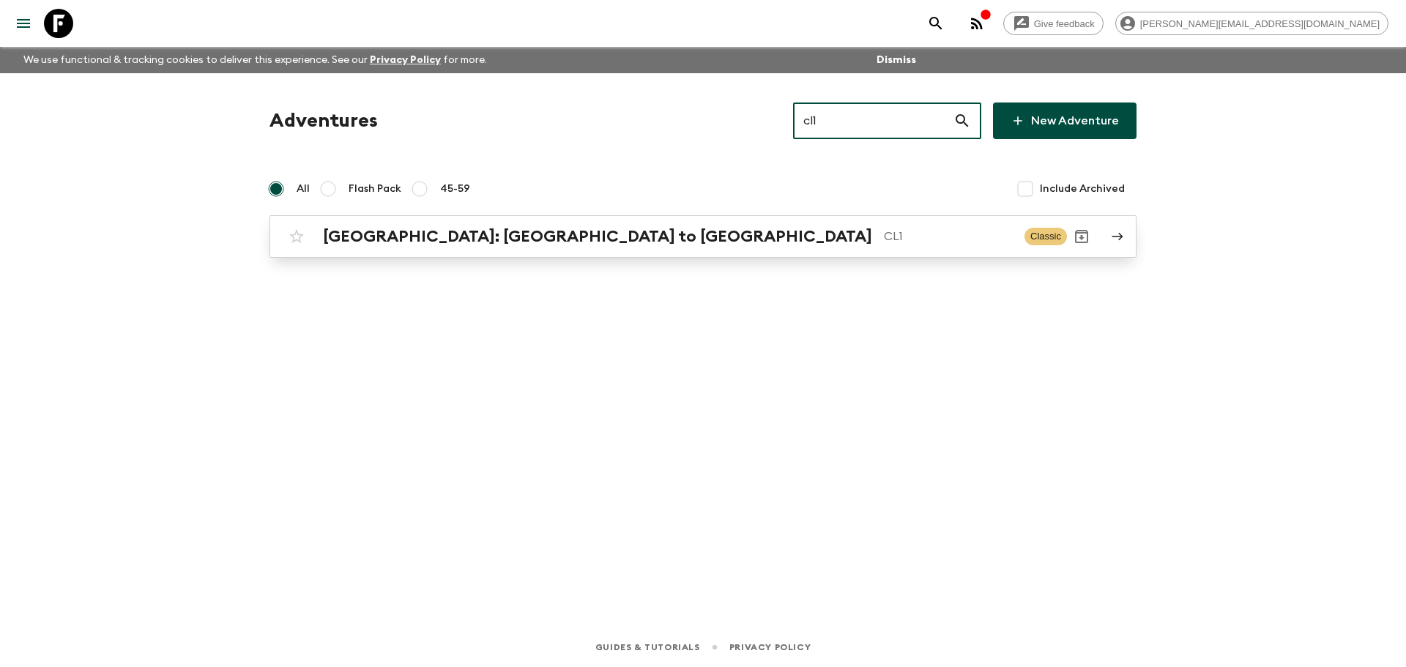
type input "cl1"
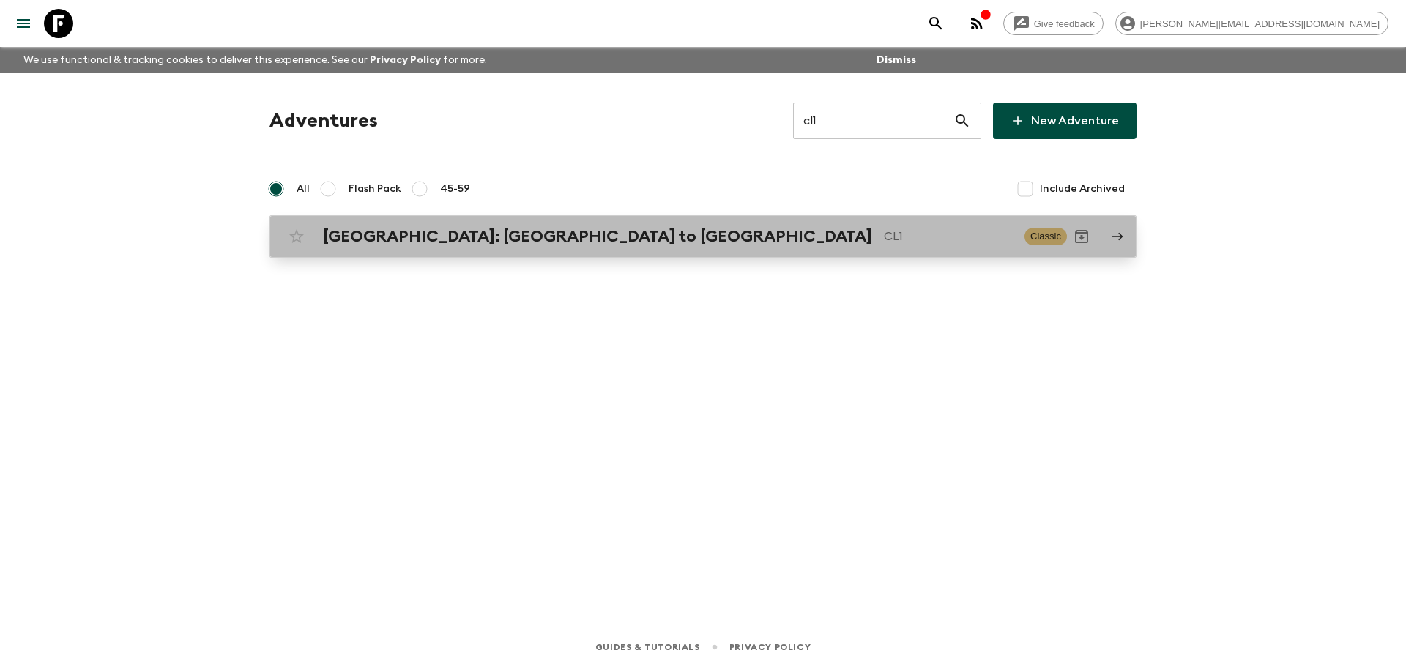
click at [884, 237] on p "CL1" at bounding box center [948, 237] width 129 height 18
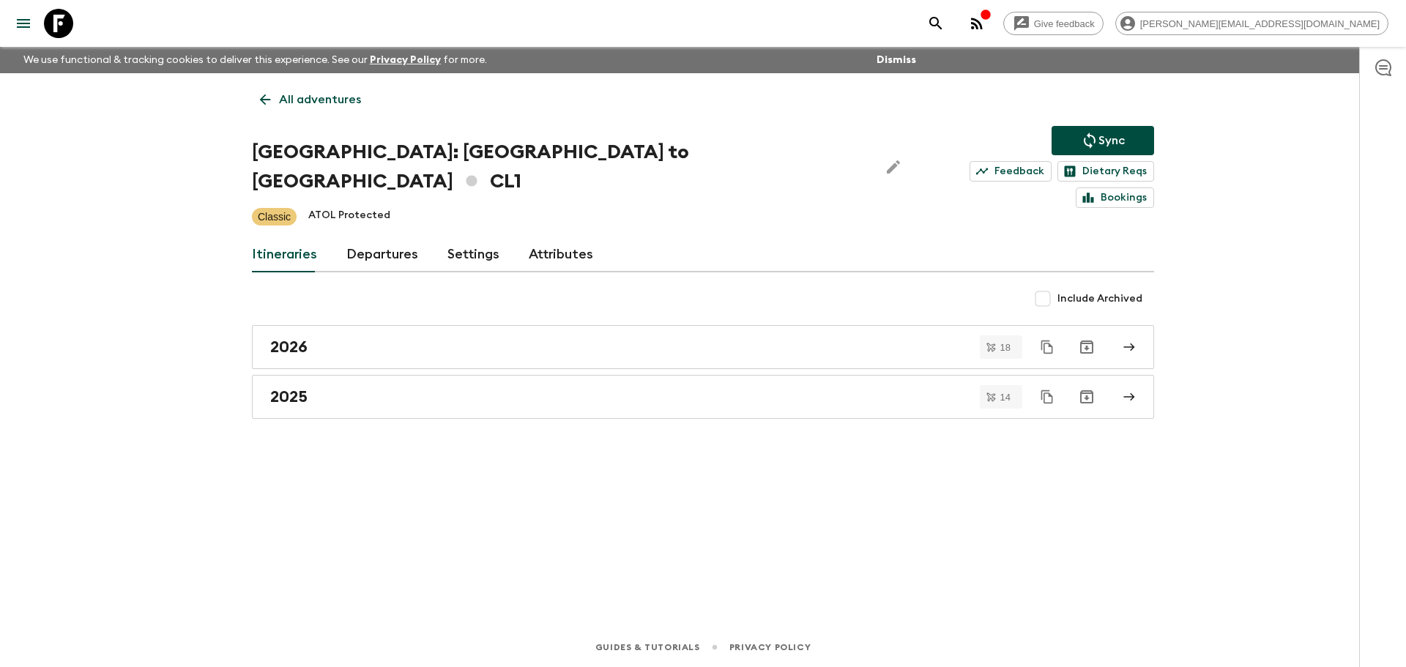
click at [404, 237] on link "Departures" at bounding box center [382, 254] width 72 height 35
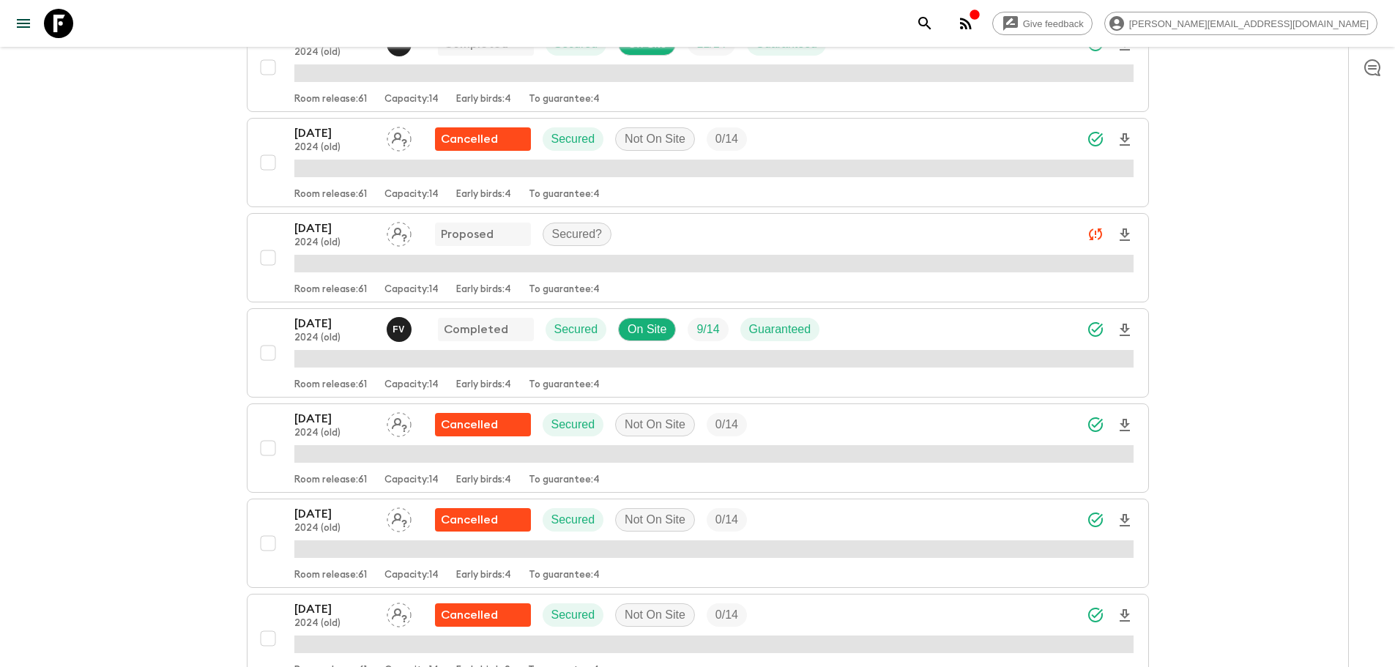
scroll to position [1365, 0]
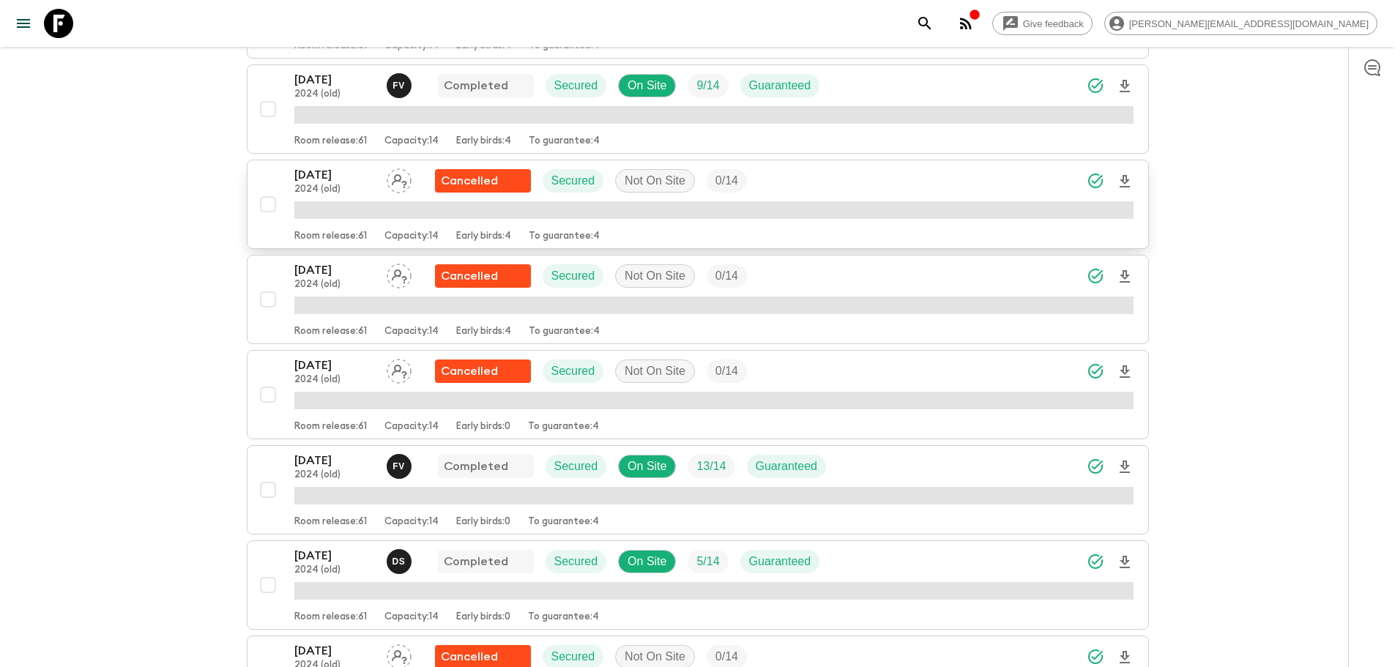
click at [1122, 453] on span "button" at bounding box center [1125, 467] width 18 height 29
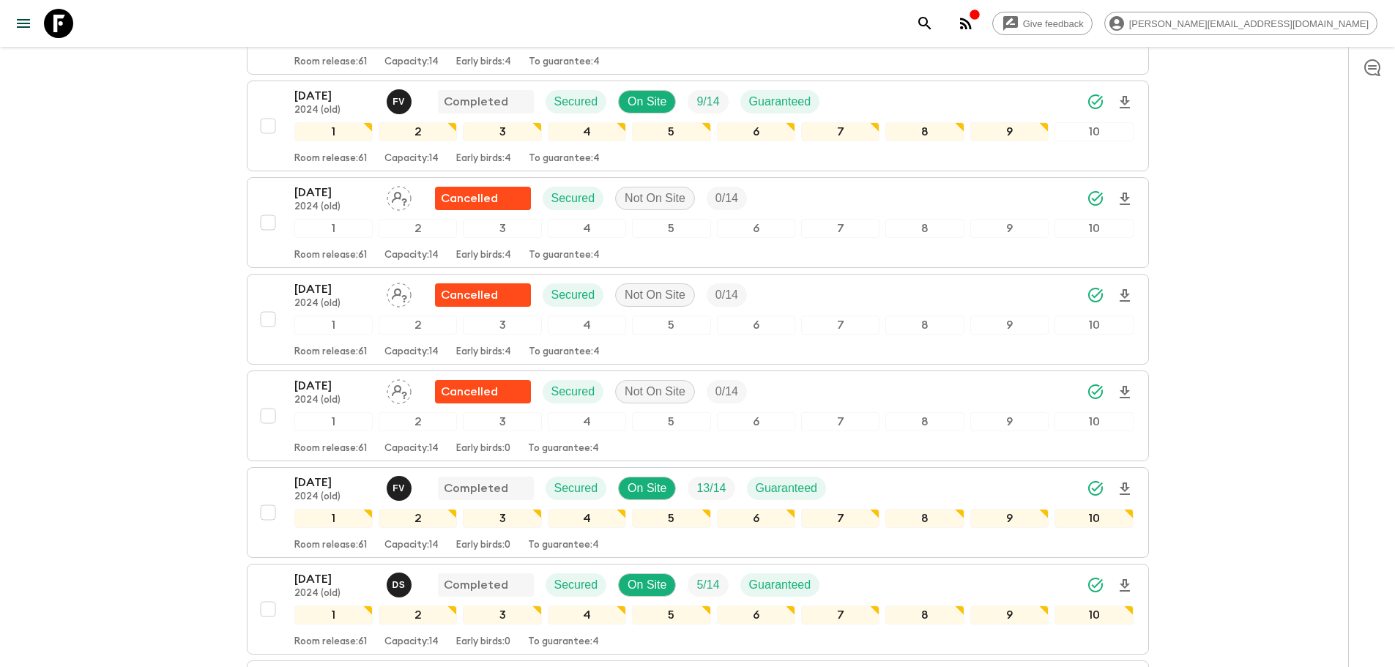
scroll to position [1380, 0]
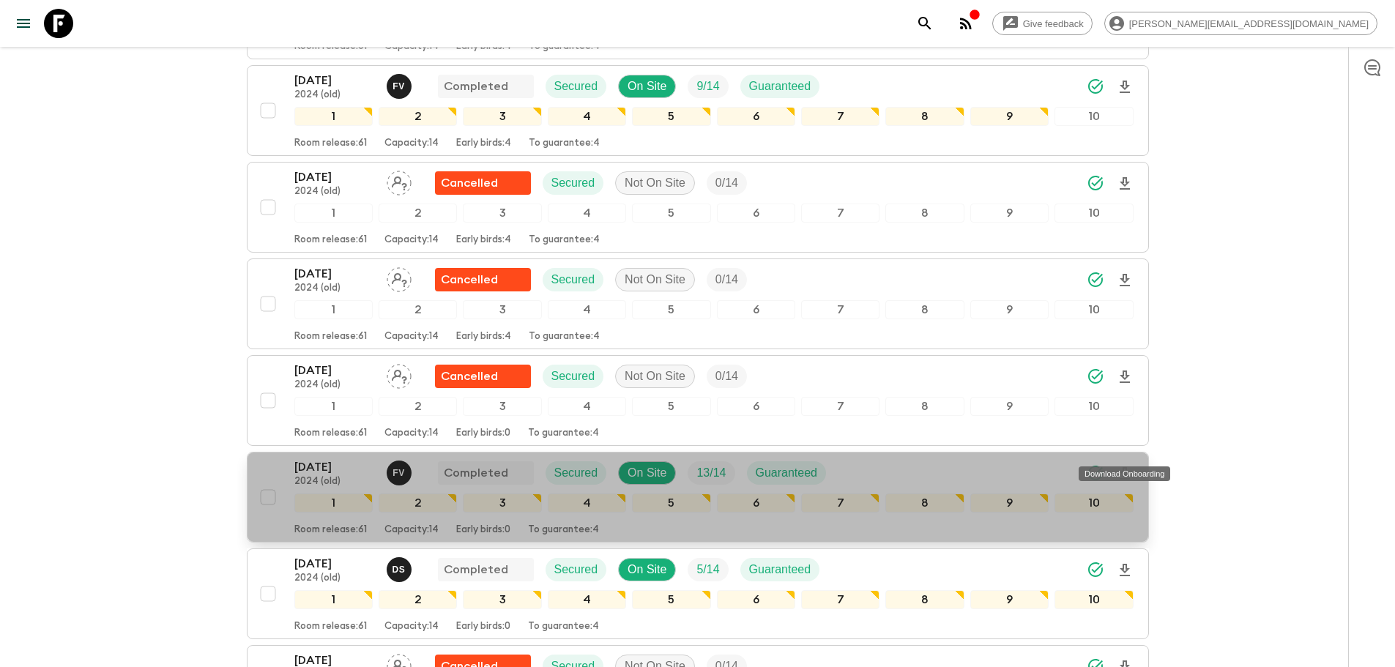
click at [1127, 465] on icon "Download Onboarding" at bounding box center [1125, 474] width 18 height 18
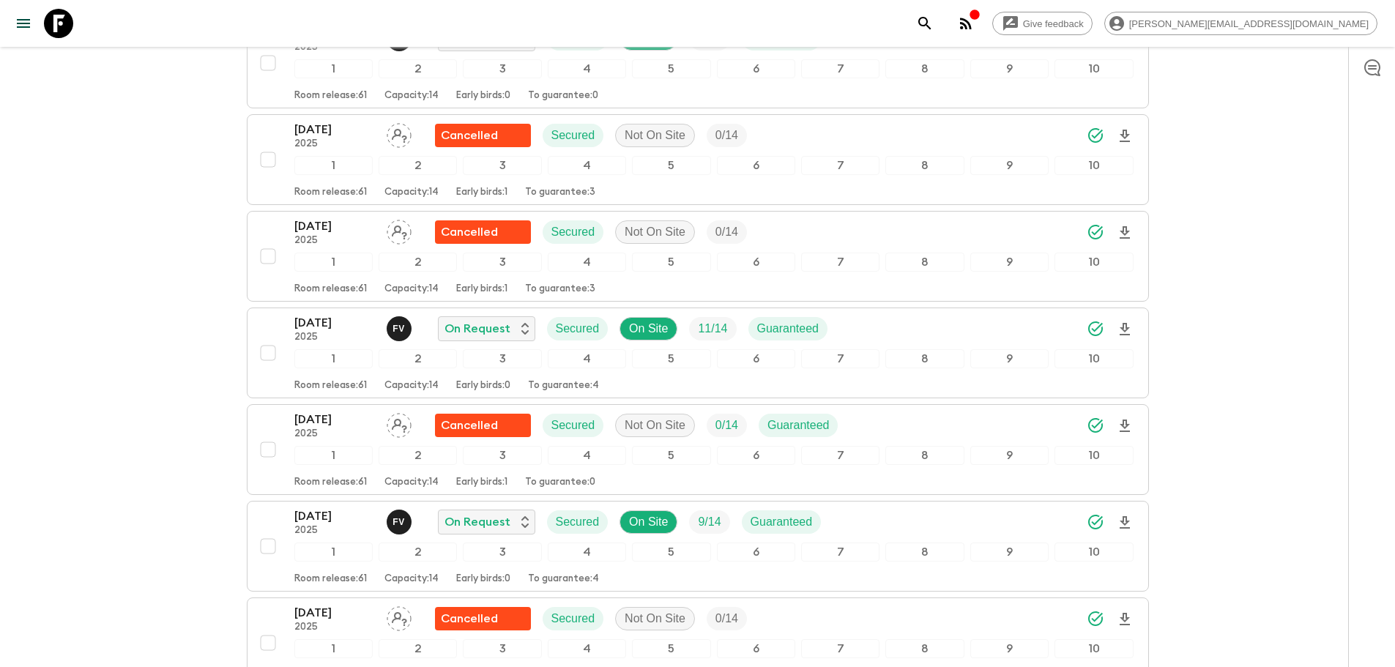
scroll to position [3221, 0]
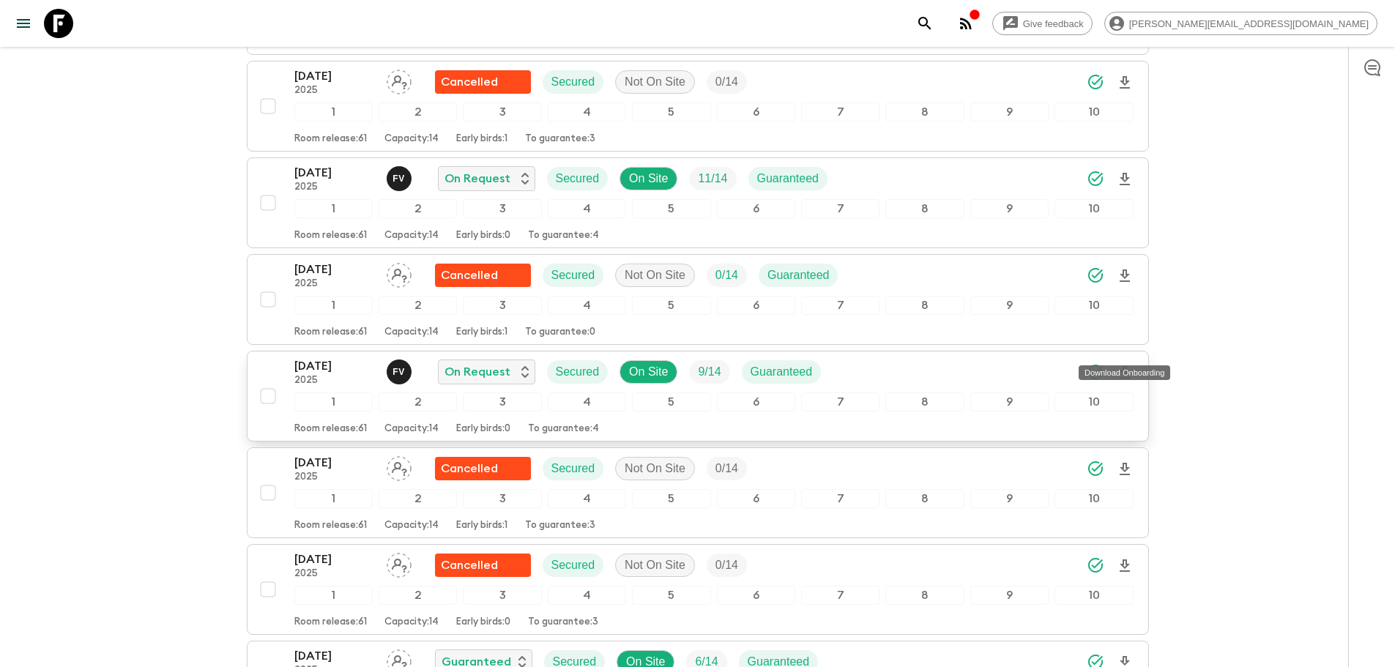
click at [1127, 364] on icon "Download Onboarding" at bounding box center [1125, 373] width 18 height 18
click at [59, 37] on icon at bounding box center [58, 23] width 29 height 29
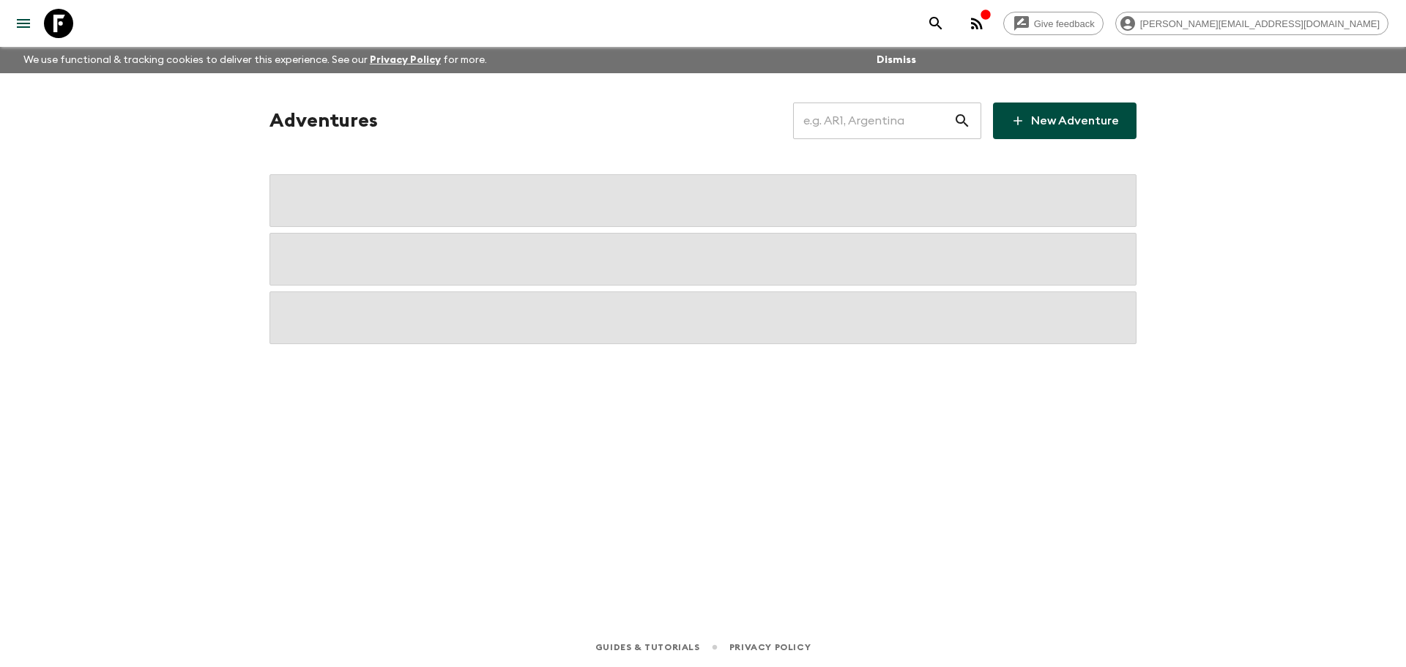
click at [877, 115] on input "text" at bounding box center [873, 120] width 160 height 41
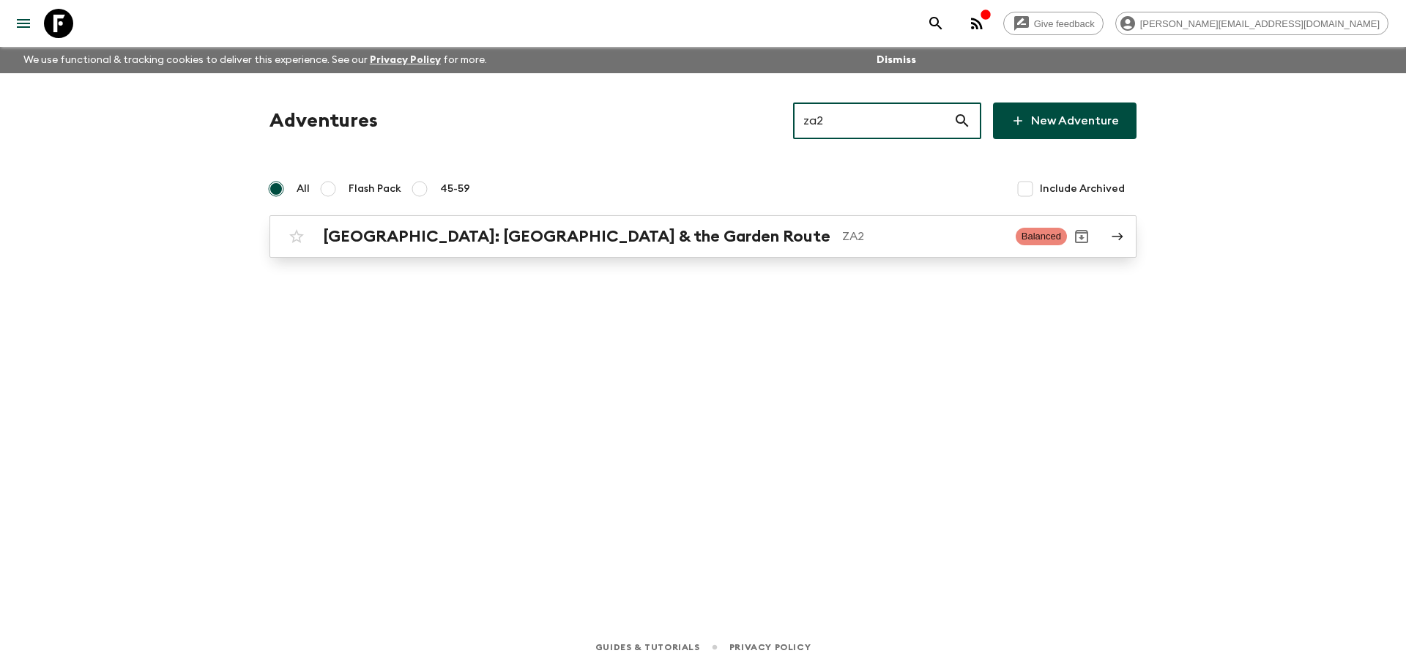
type input "za2"
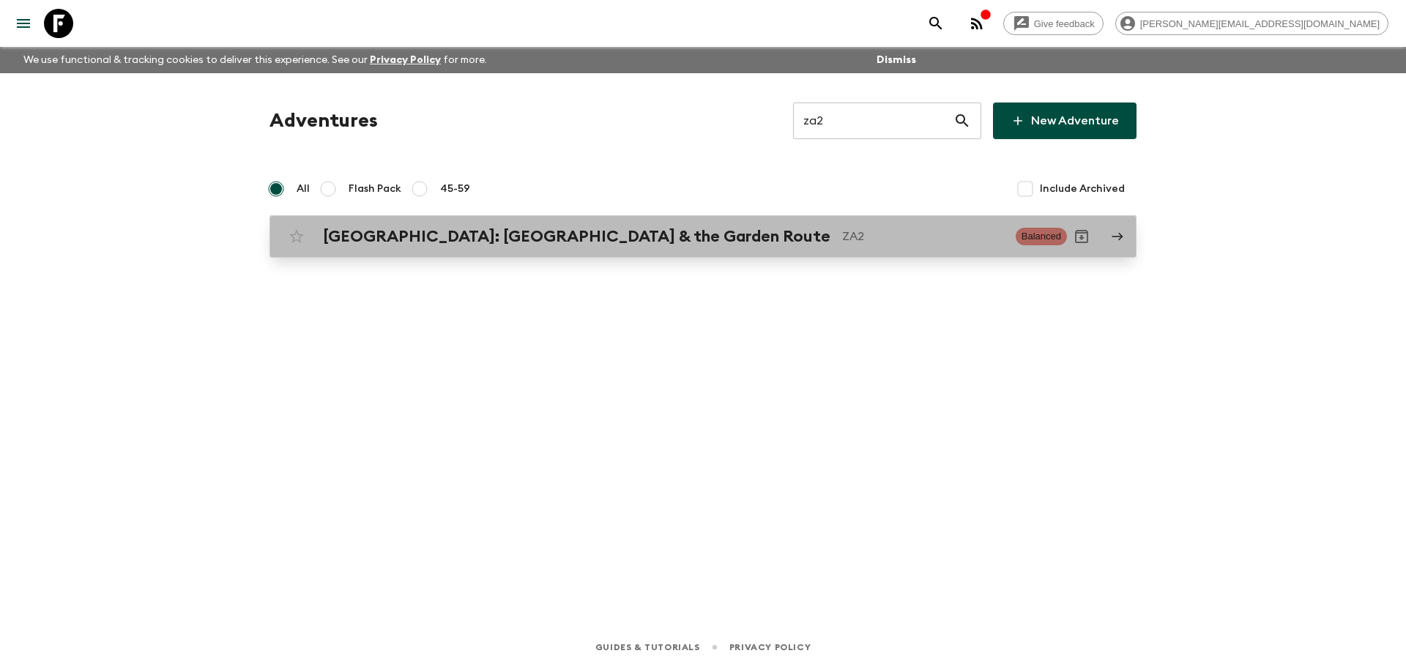
click at [689, 227] on div "[GEOGRAPHIC_DATA]: [GEOGRAPHIC_DATA] & the Garden Route ZA2" at bounding box center [663, 236] width 681 height 19
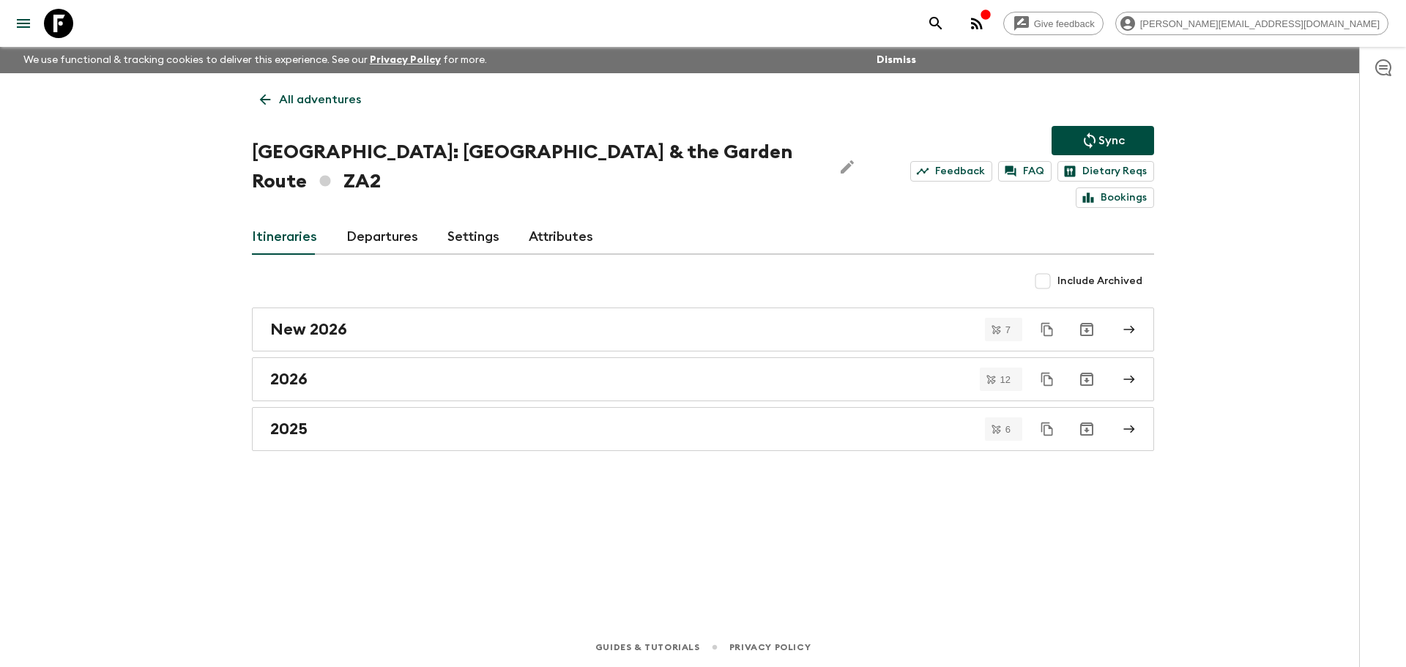
click at [393, 220] on link "Departures" at bounding box center [382, 237] width 72 height 35
